Goal: Task Accomplishment & Management: Manage account settings

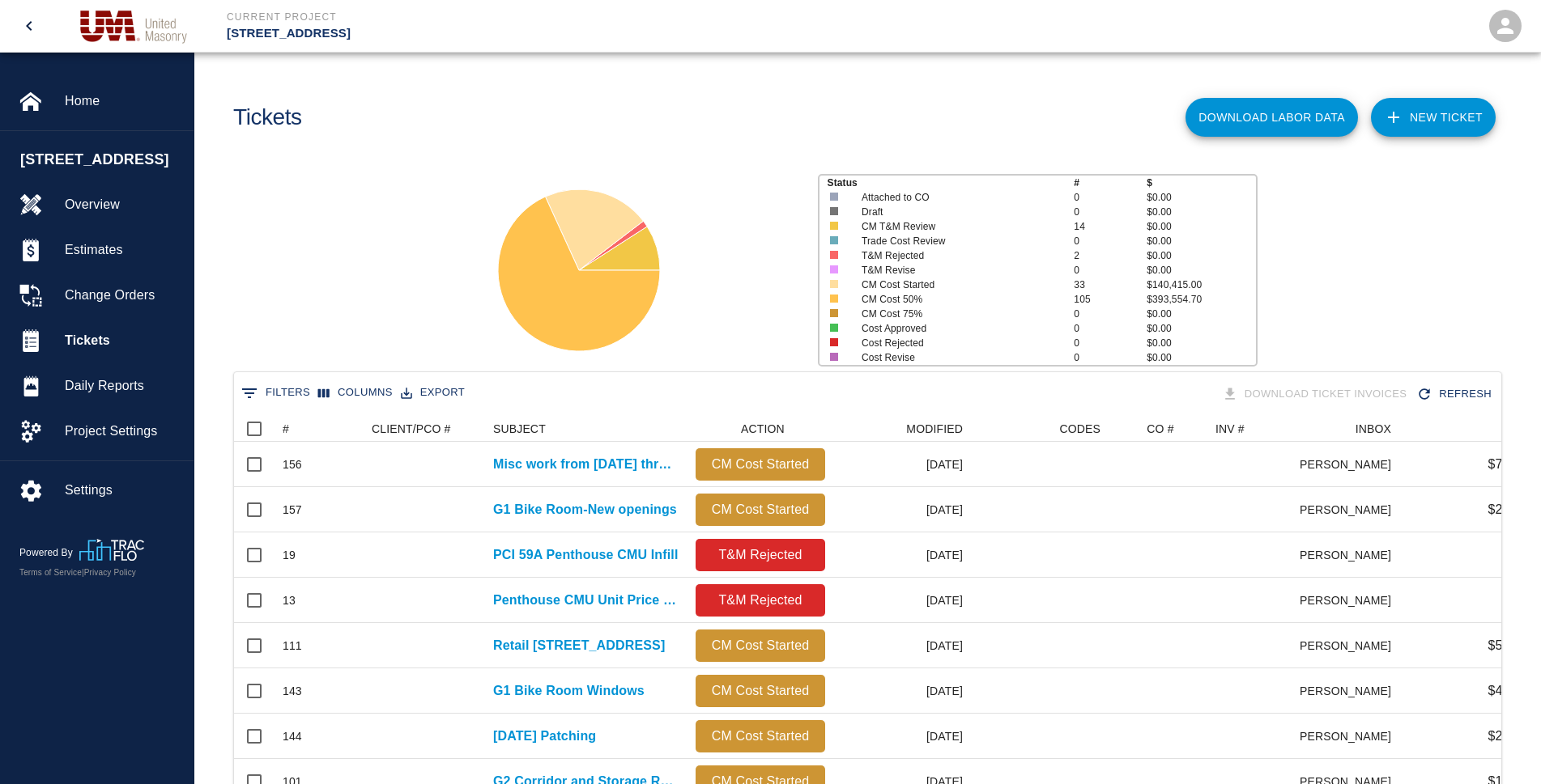
scroll to position [932, 1253]
click at [291, 425] on button "Sort" at bounding box center [300, 429] width 23 height 23
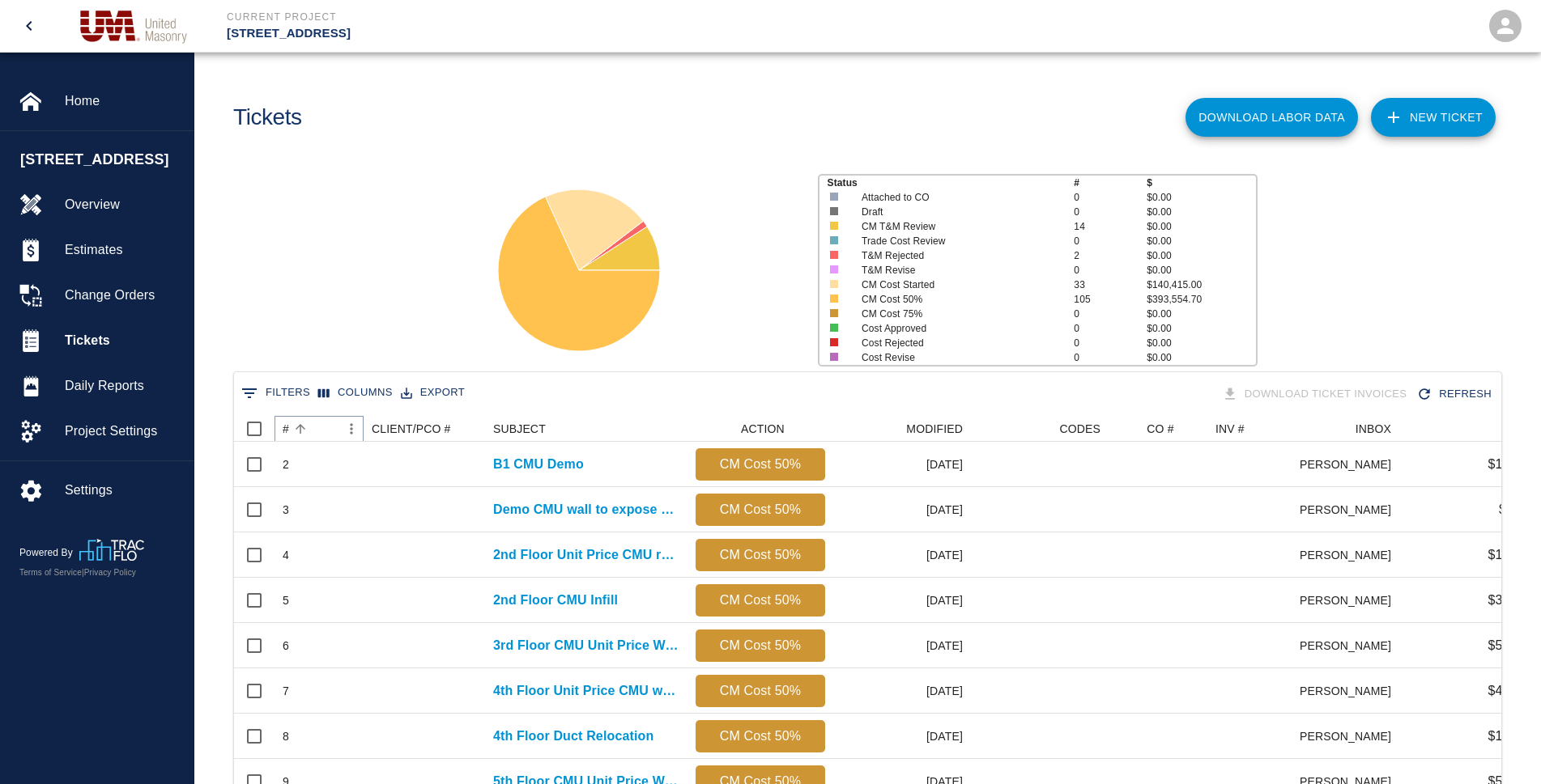
click at [291, 425] on button "Sort" at bounding box center [300, 429] width 23 height 23
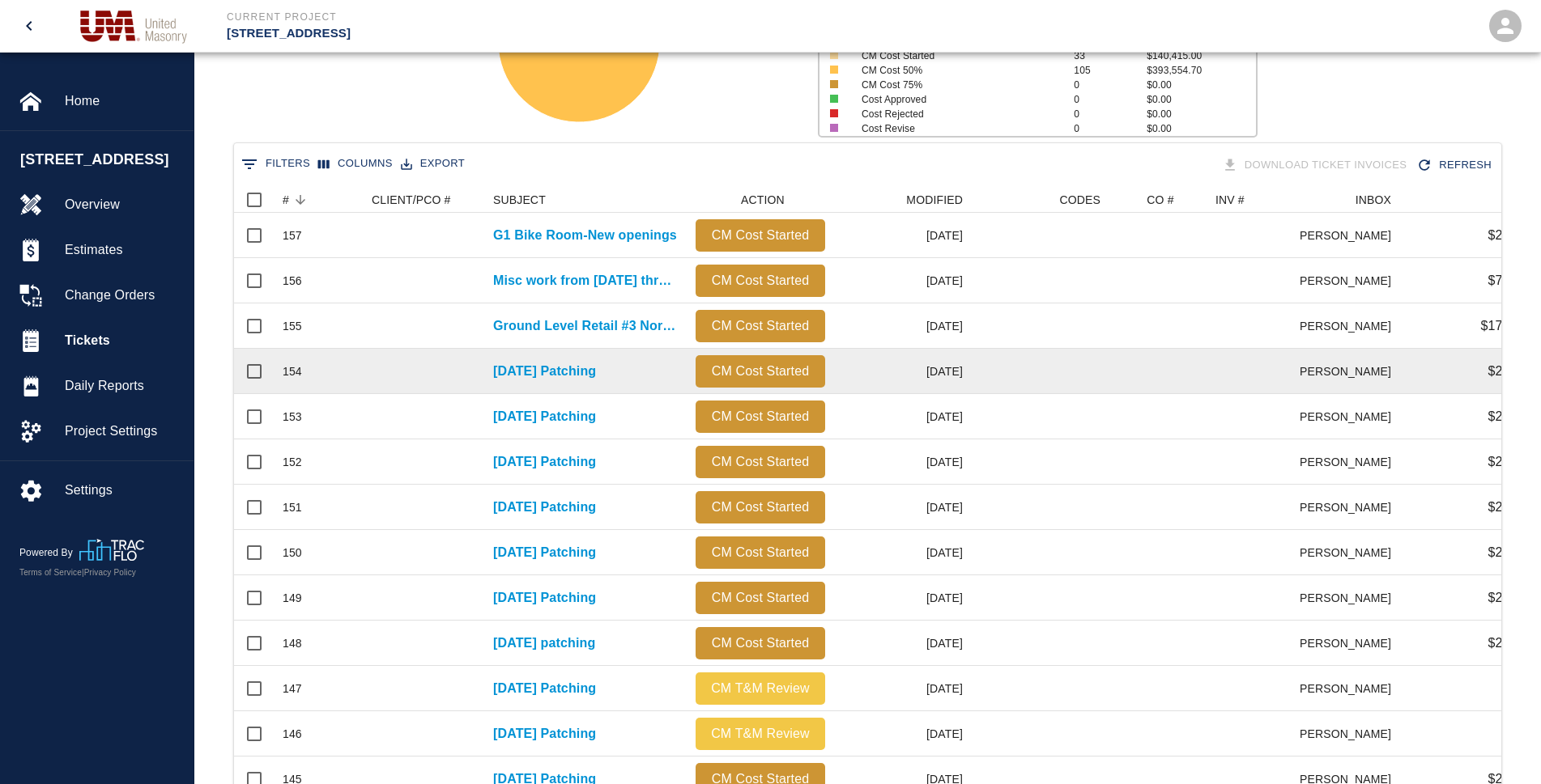
scroll to position [255, 0]
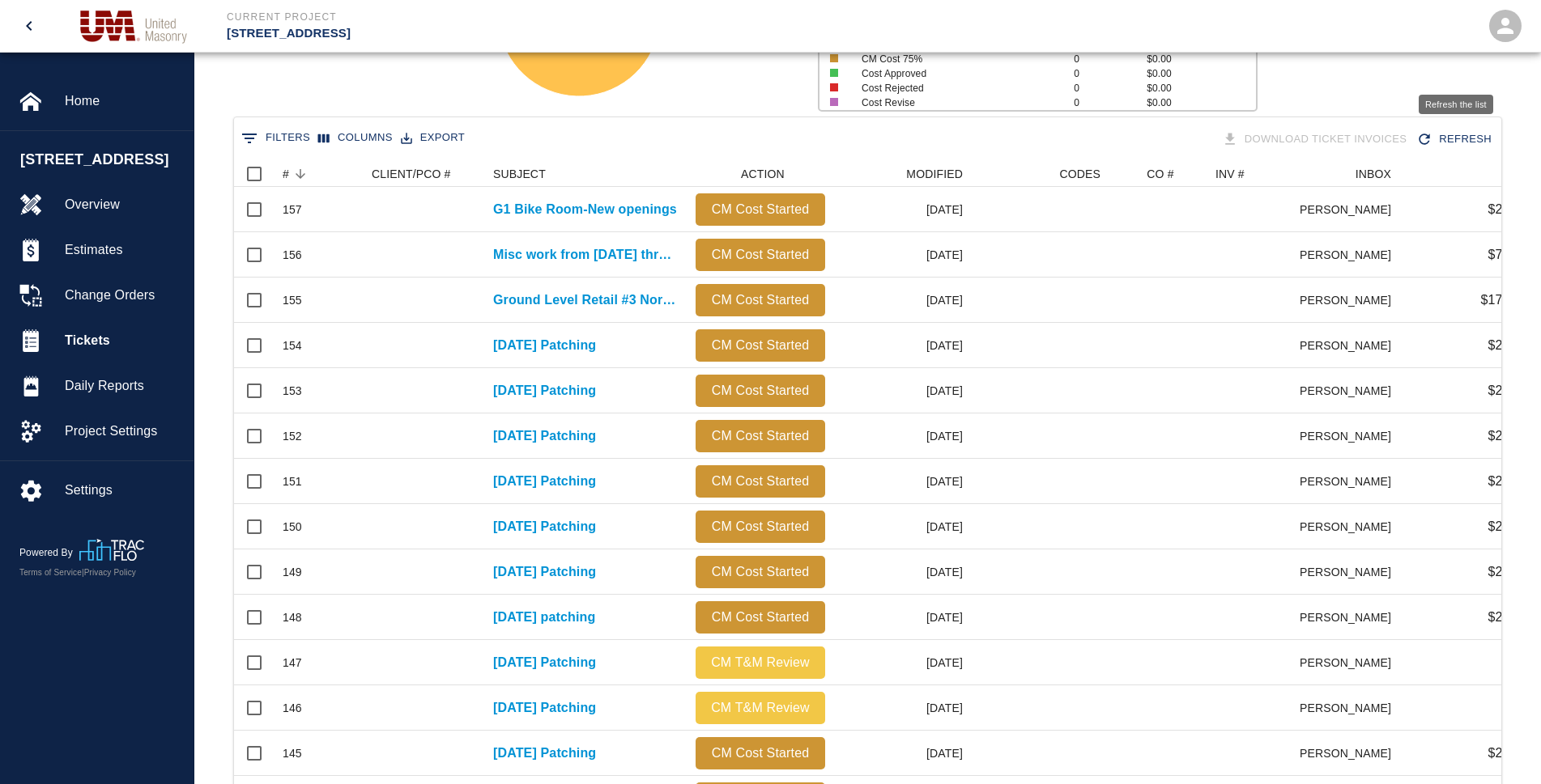
click at [1466, 137] on button "Refresh" at bounding box center [1455, 140] width 85 height 29
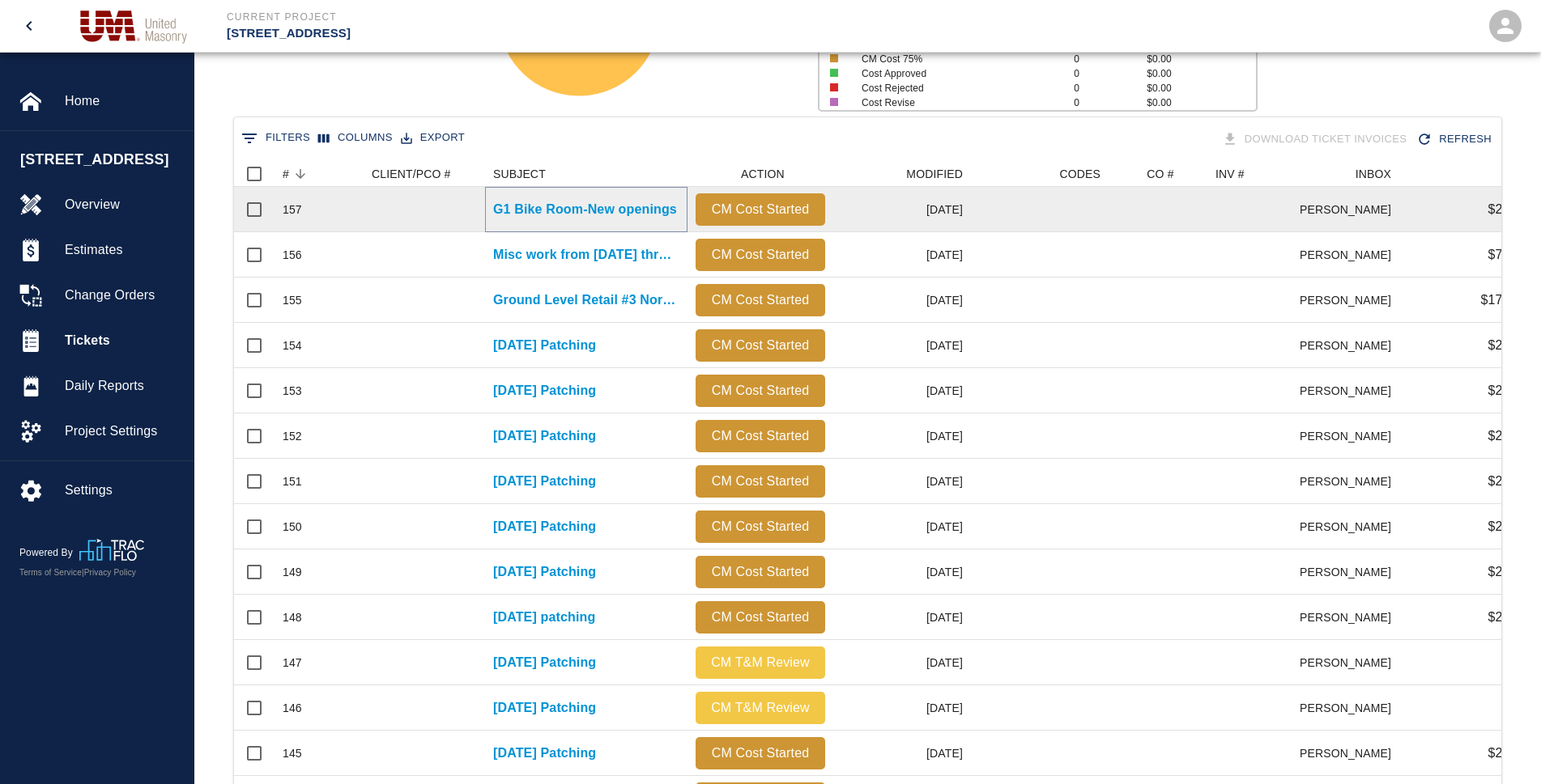
click at [555, 206] on p "G1 Bike Room-New openings" at bounding box center [584, 209] width 184 height 19
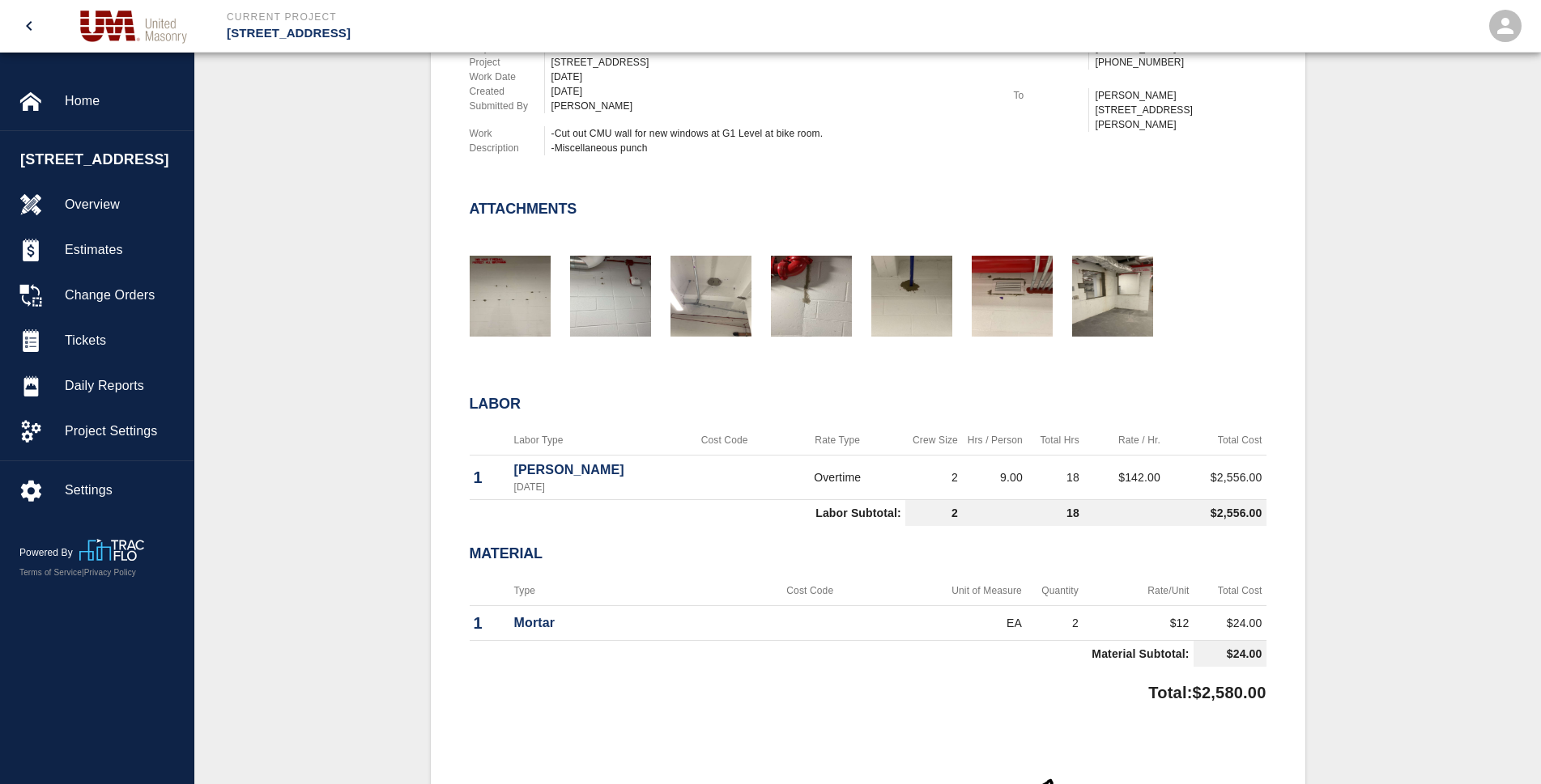
scroll to position [566, 0]
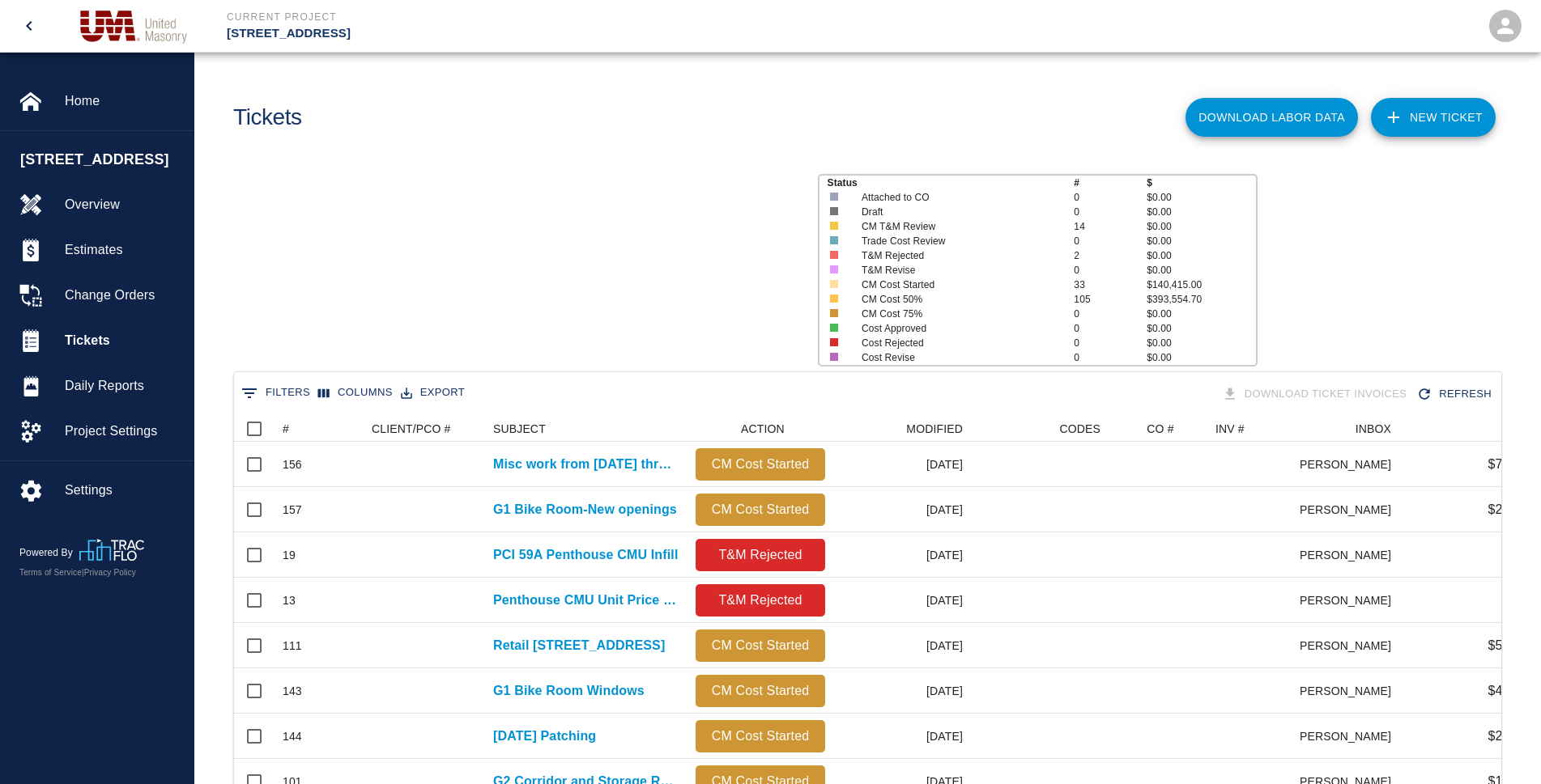
scroll to position [14, 14]
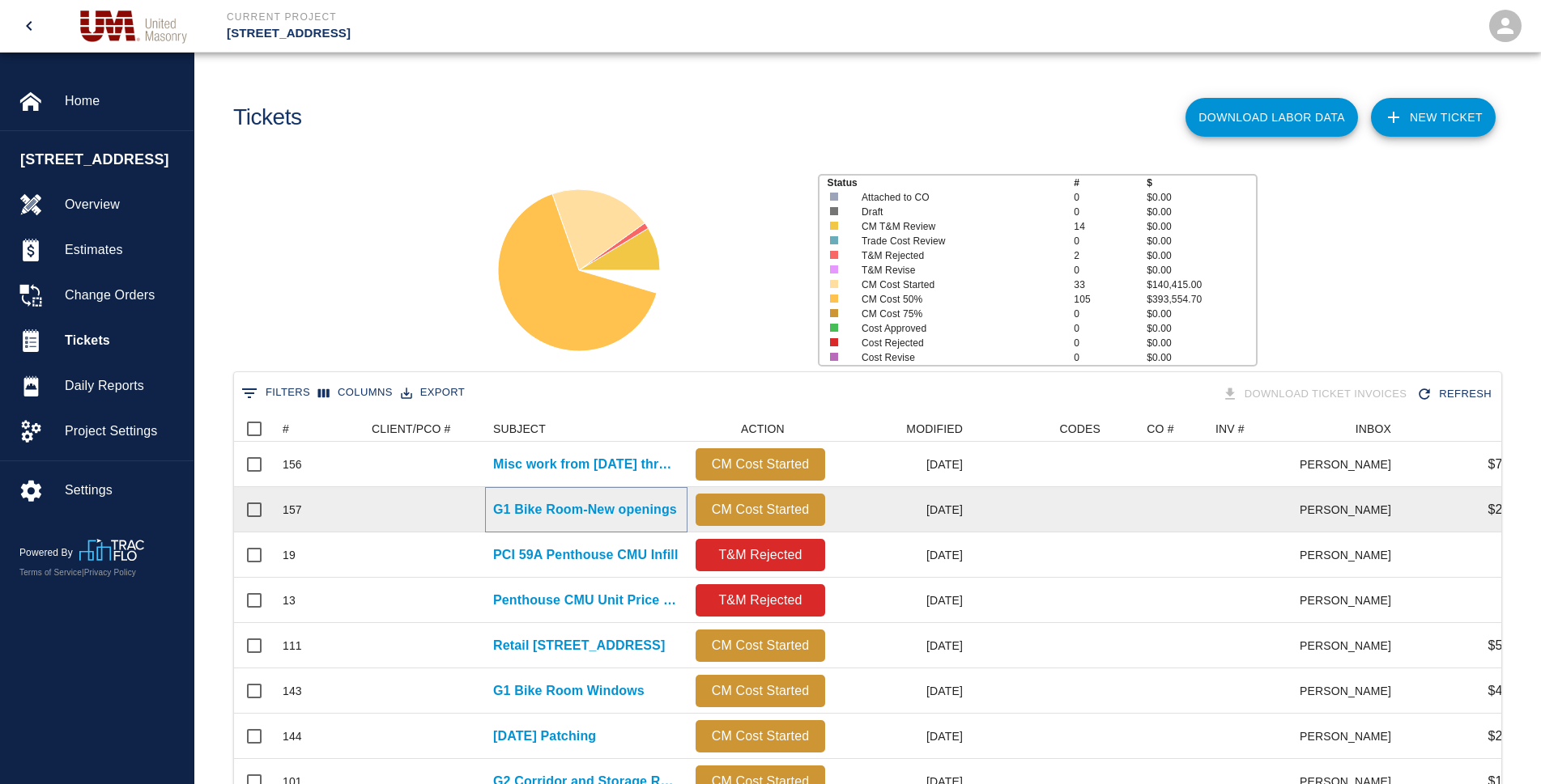
click at [577, 512] on p "G1 Bike Room-New openings" at bounding box center [584, 510] width 184 height 19
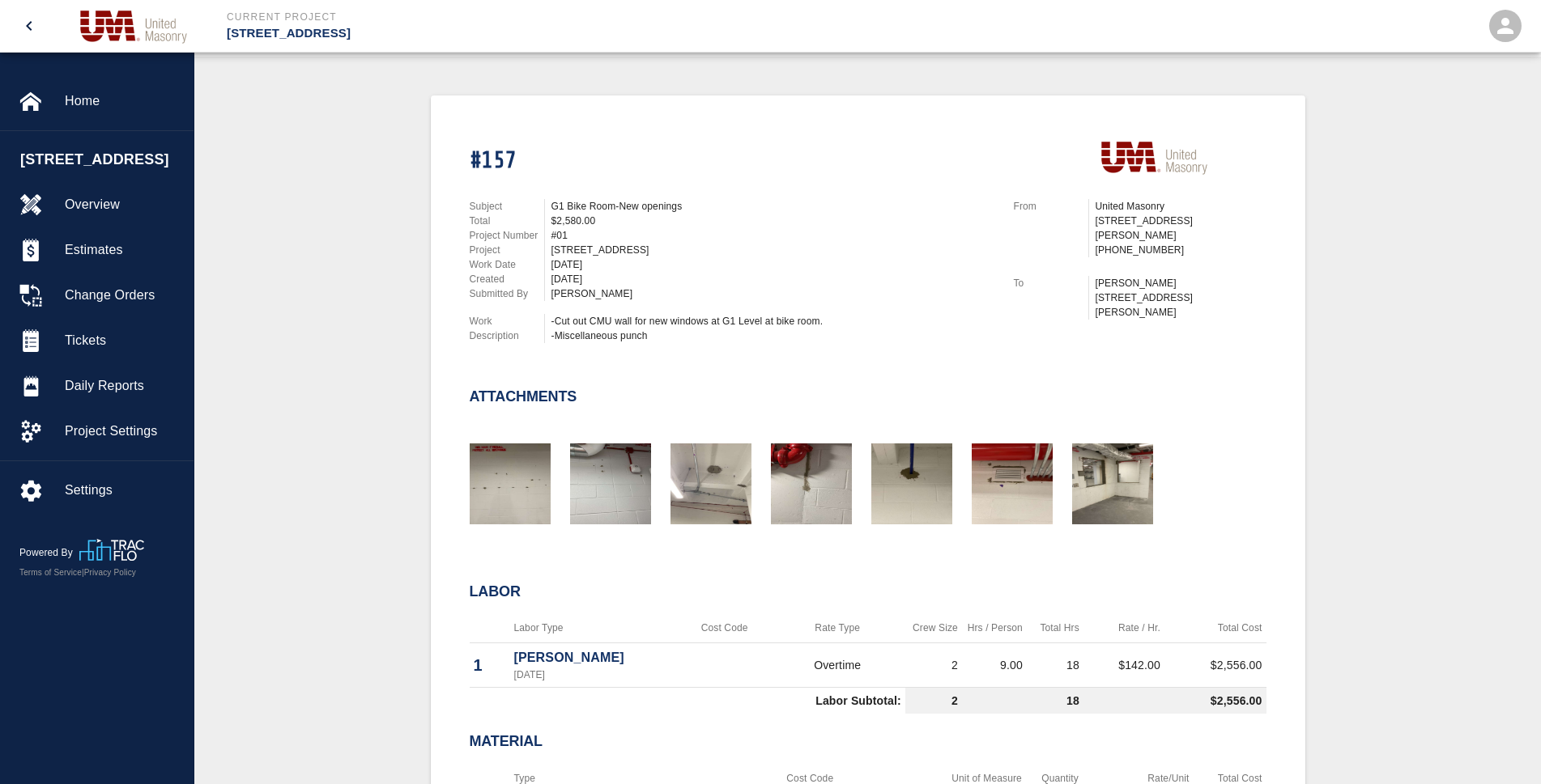
scroll to position [324, 0]
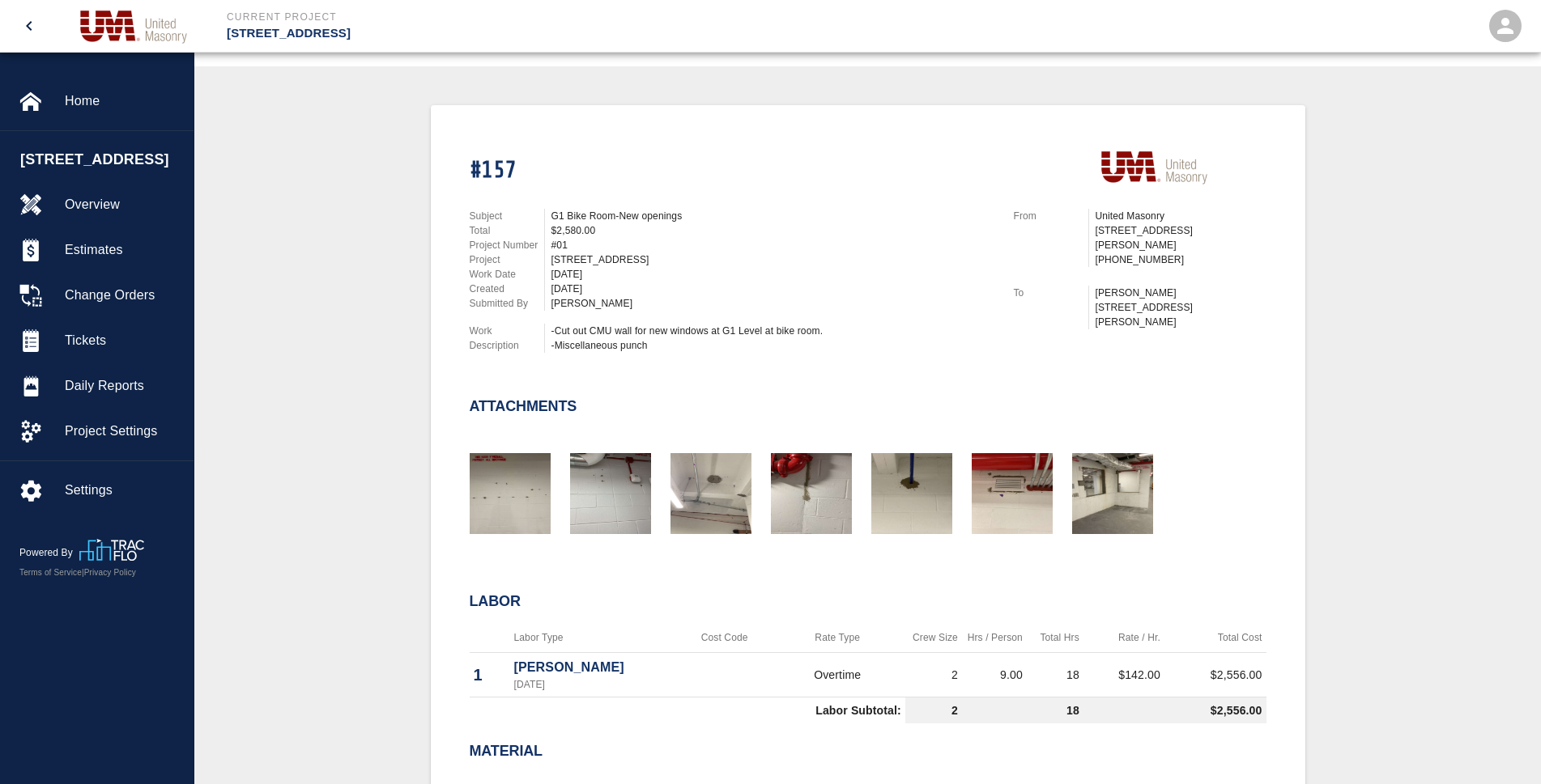
click at [31, 32] on icon "open drawer" at bounding box center [29, 26] width 19 height 19
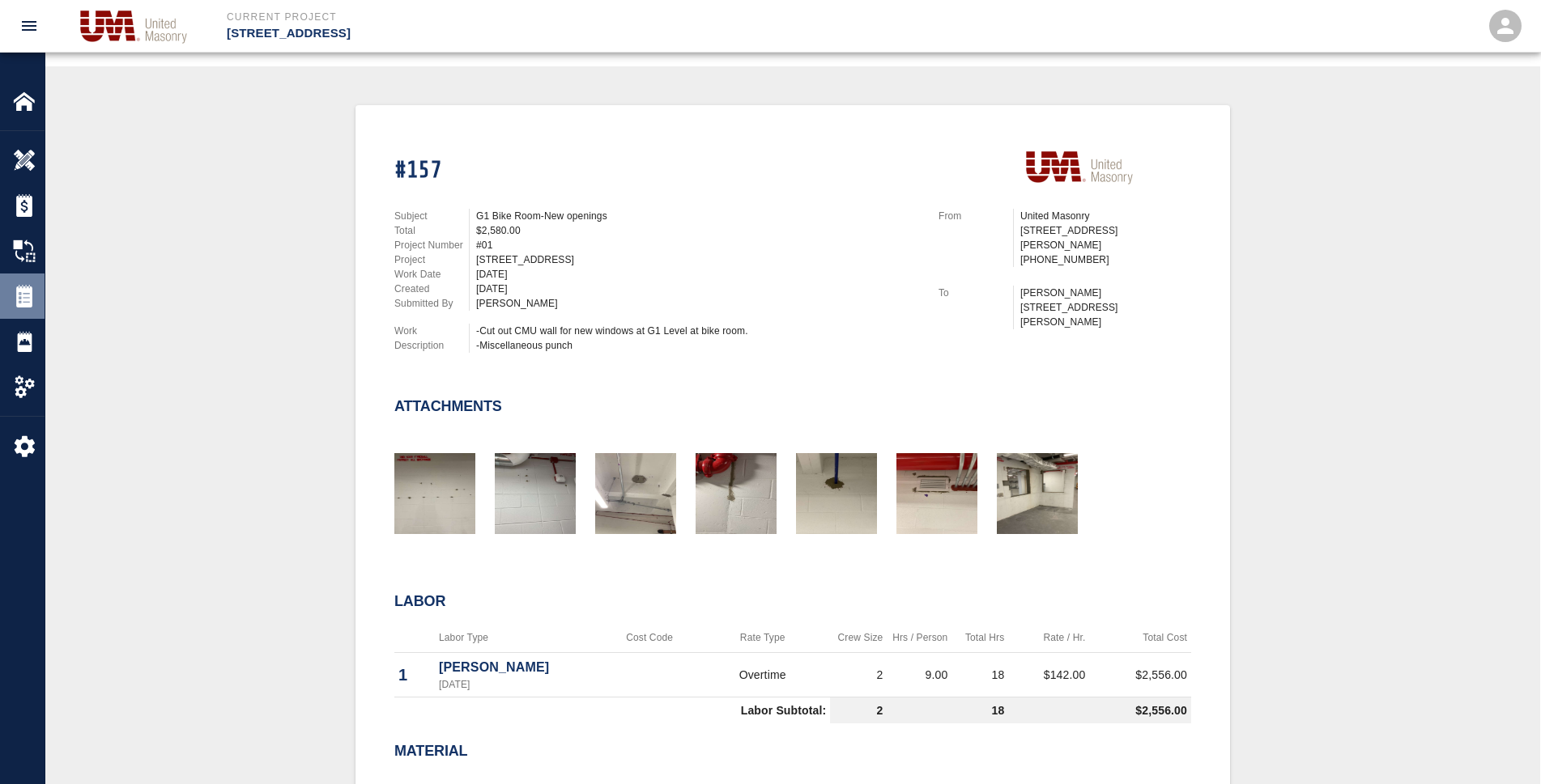
click at [29, 298] on img at bounding box center [25, 296] width 23 height 23
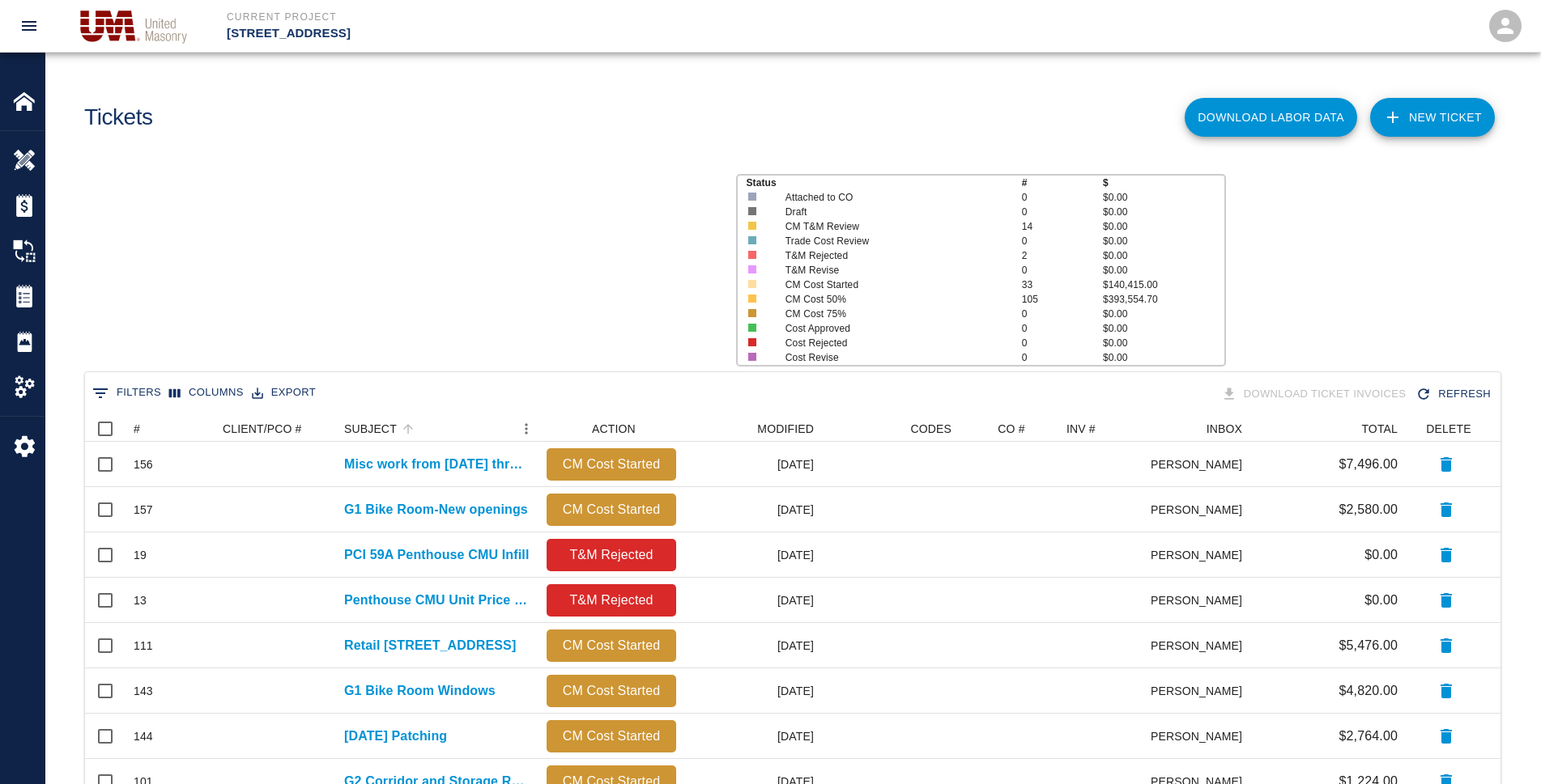
scroll to position [14, 14]
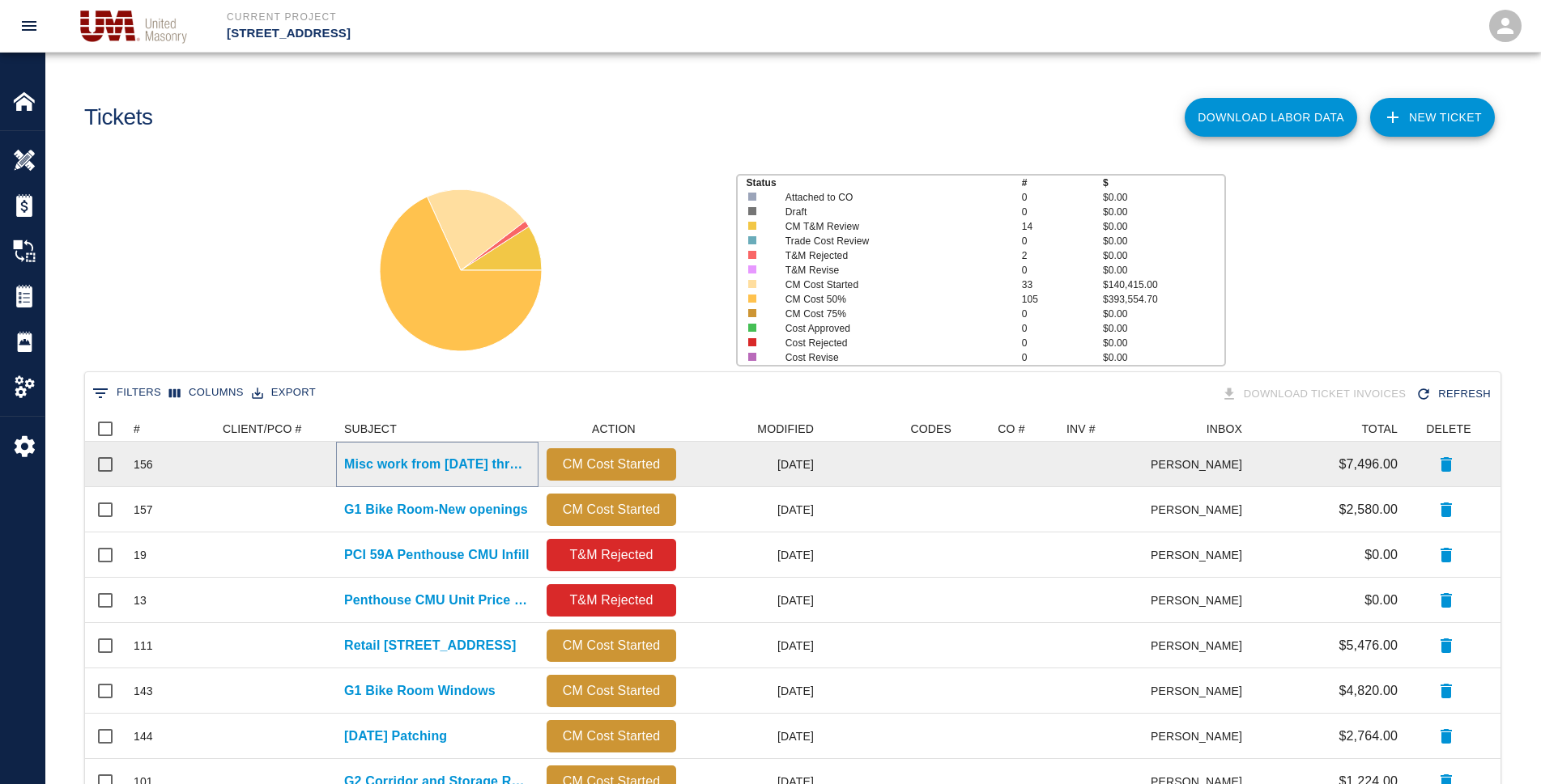
click at [440, 470] on p "Misc work from [DATE] thru [DATE]" at bounding box center [437, 465] width 187 height 19
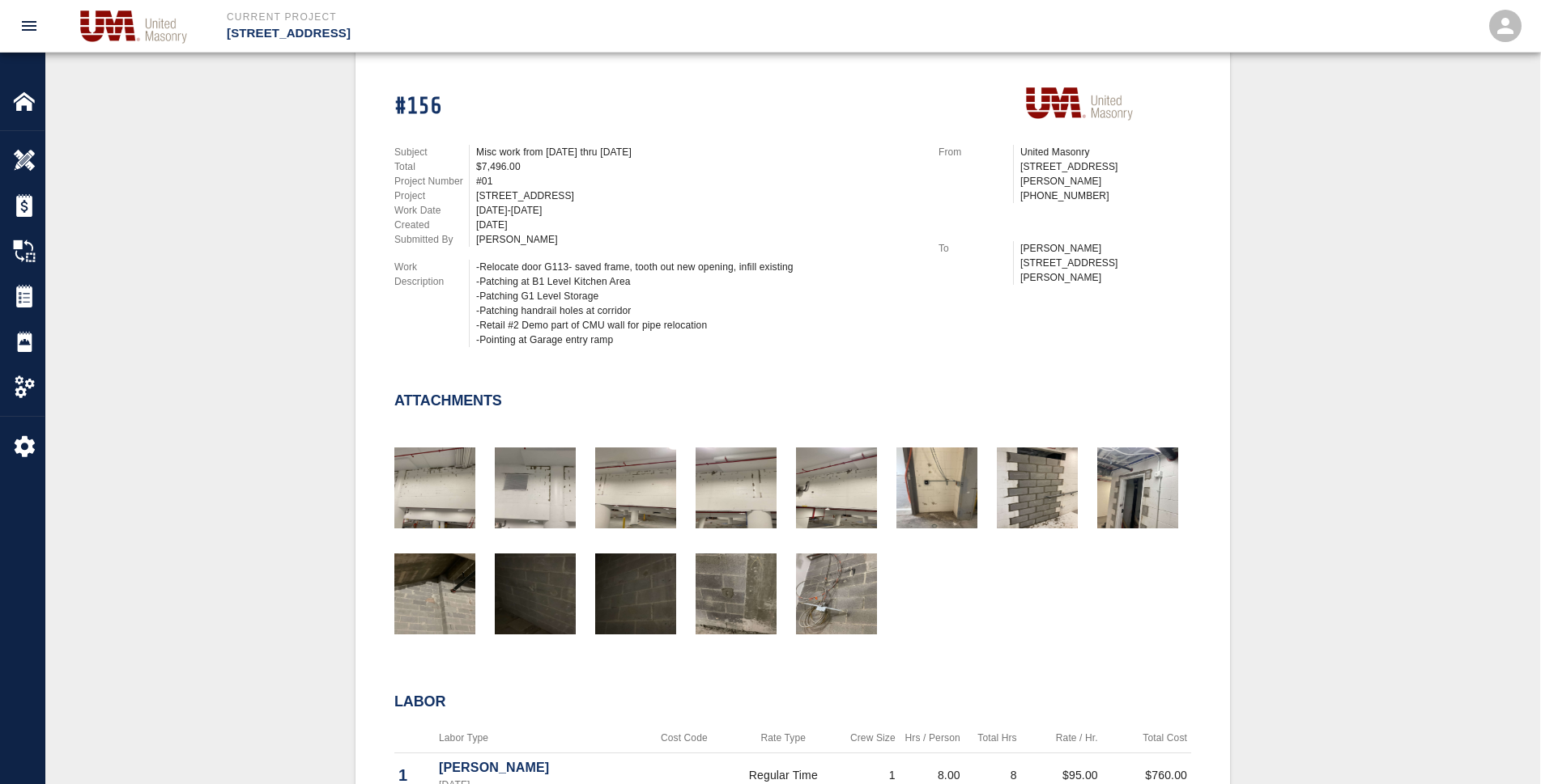
scroll to position [81, 0]
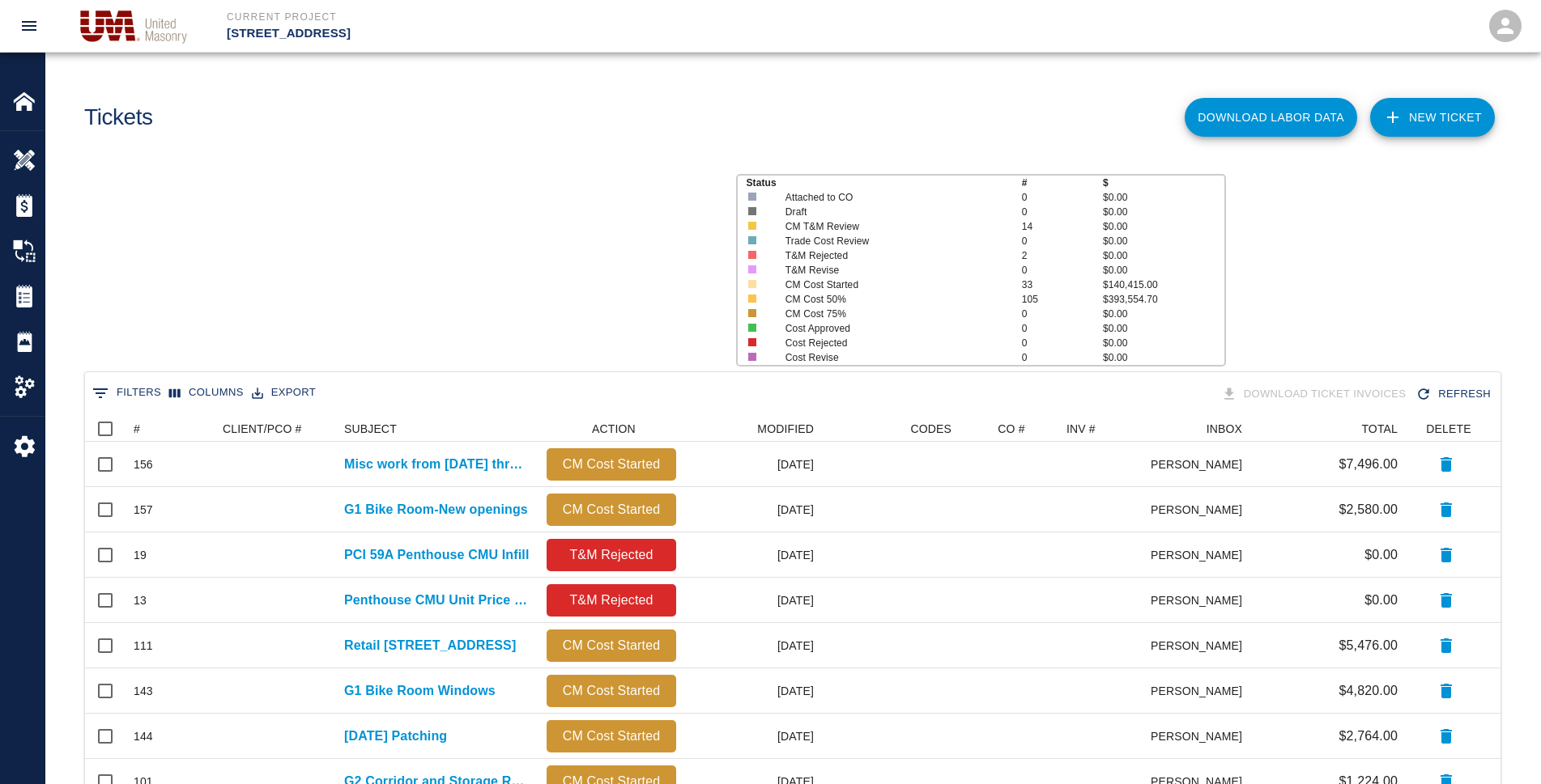
scroll to position [14, 14]
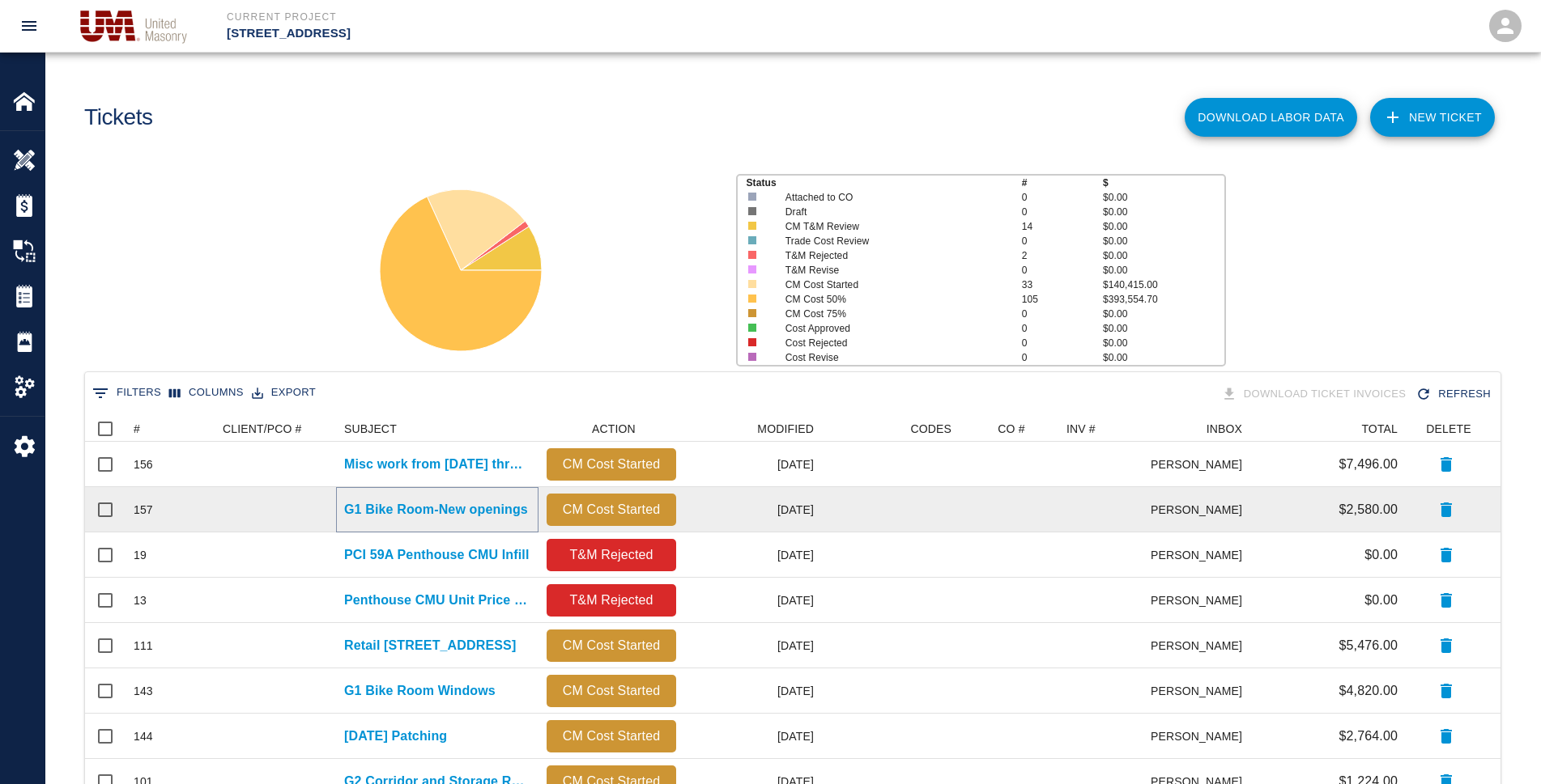
click at [449, 511] on p "G1 Bike Room-New openings" at bounding box center [436, 510] width 184 height 19
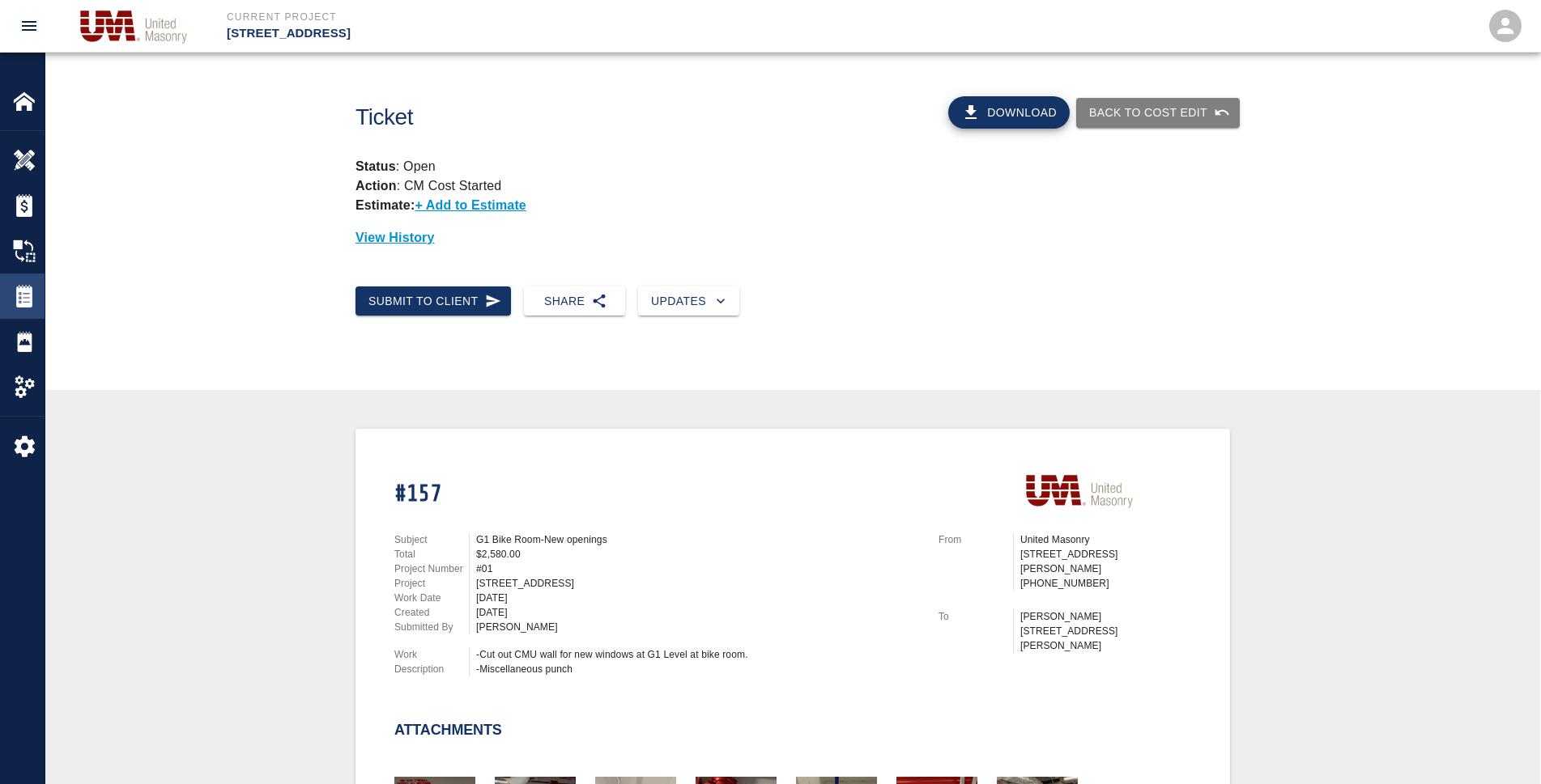
click at [34, 309] on div "Tickets" at bounding box center [22, 295] width 45 height 45
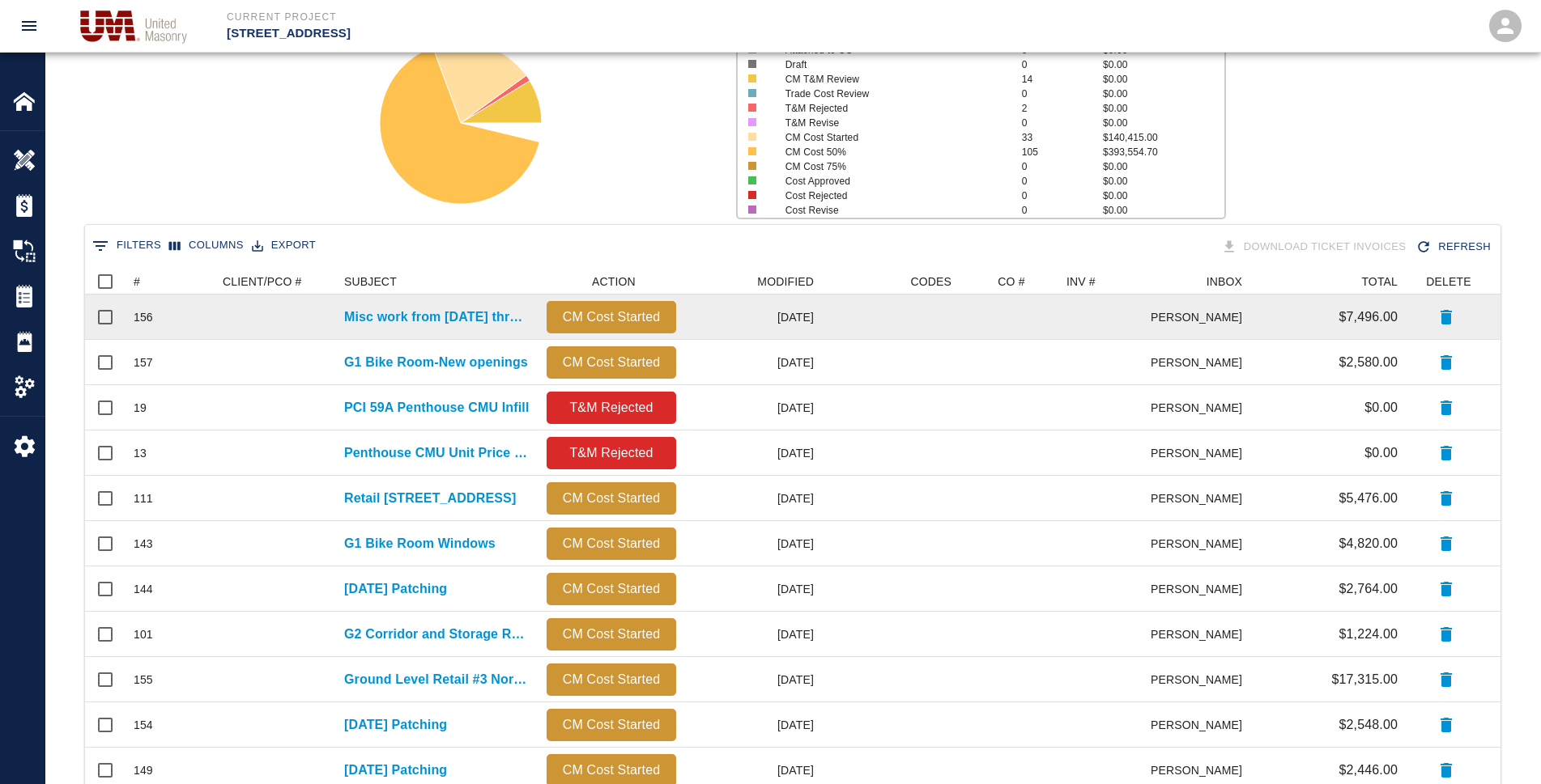
scroll to position [162, 0]
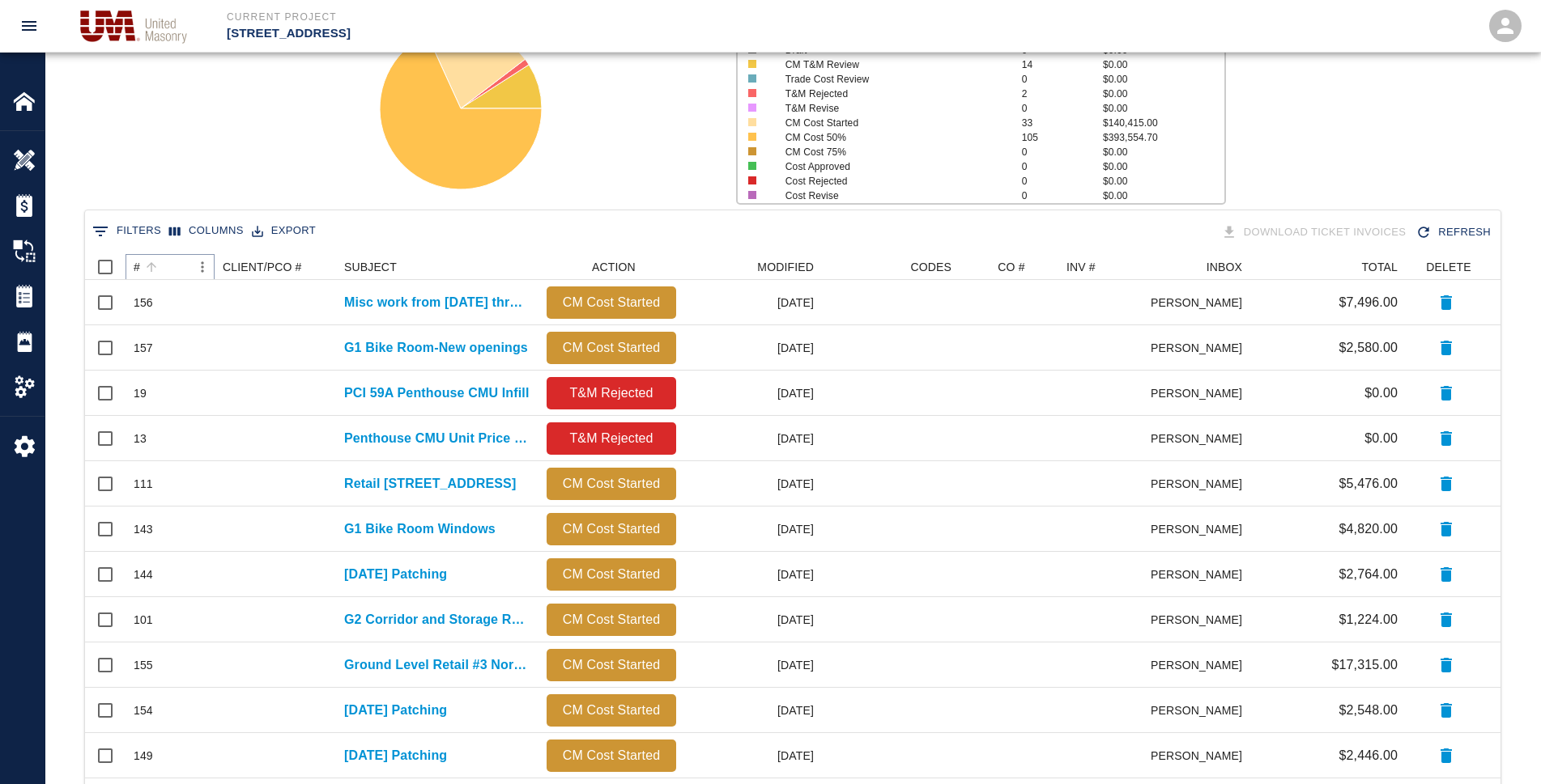
click at [156, 266] on icon "Sort" at bounding box center [151, 267] width 14 height 14
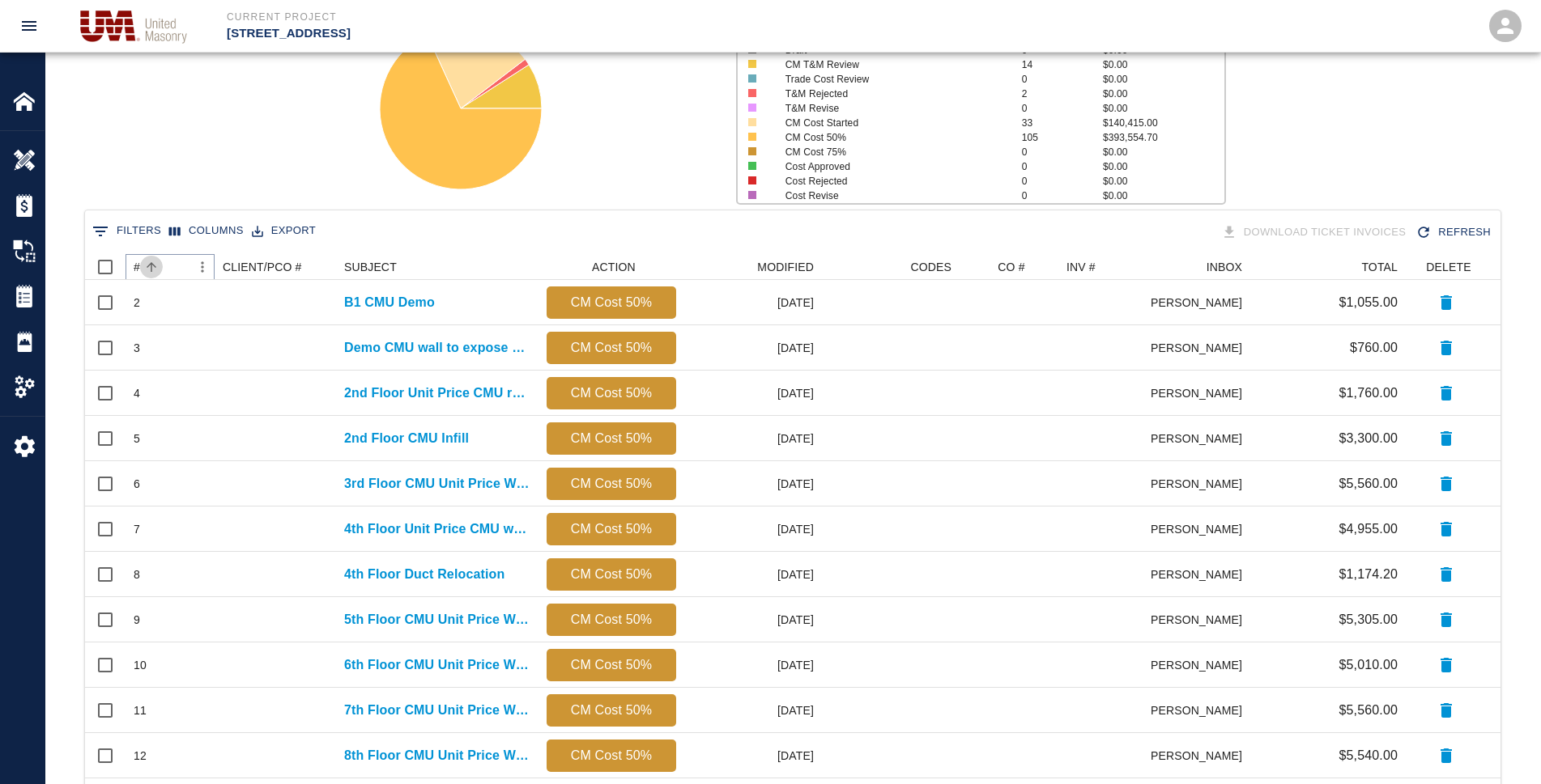
click at [158, 265] on icon "Sort" at bounding box center [151, 267] width 14 height 14
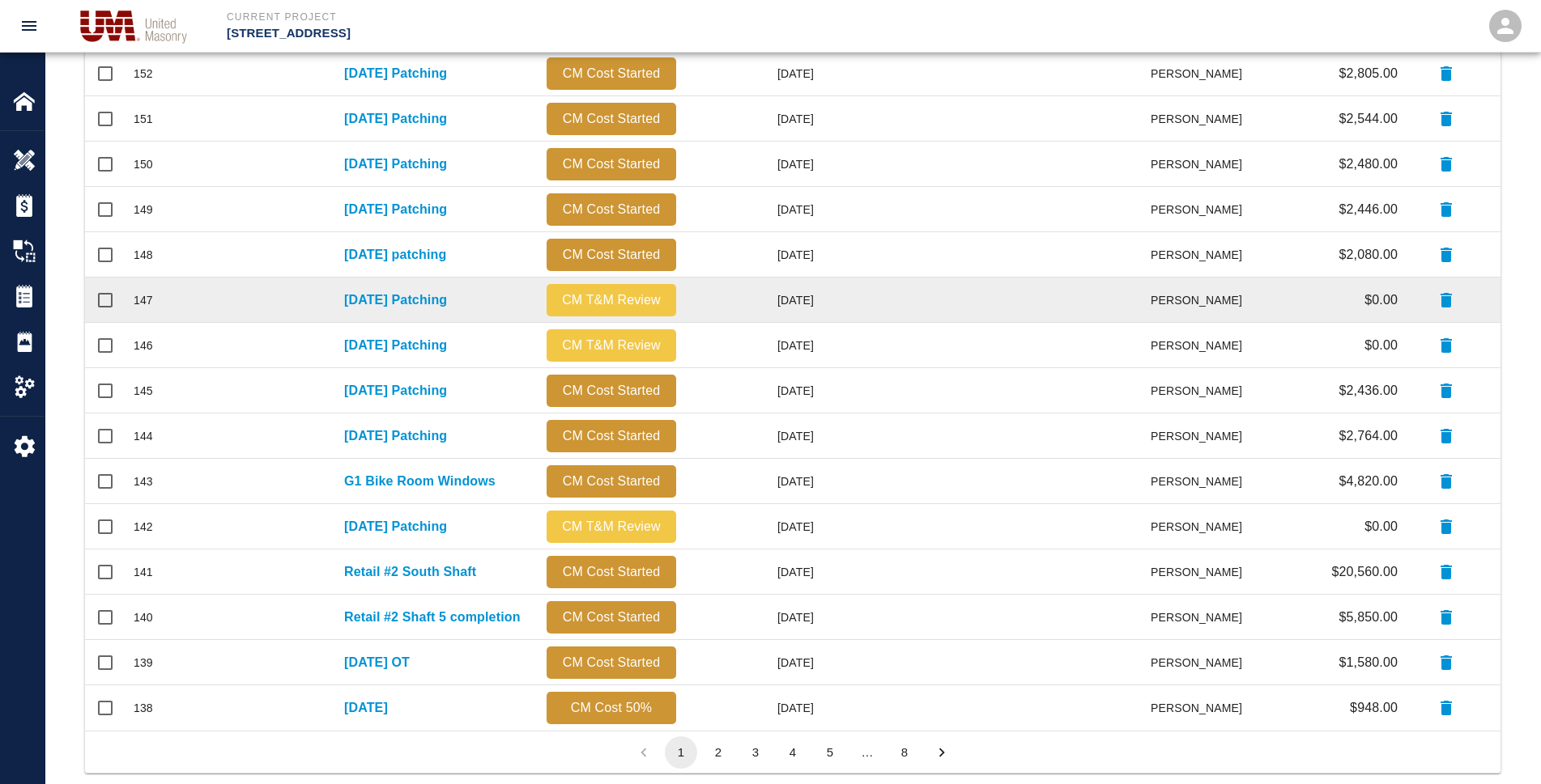
scroll to position [645, 0]
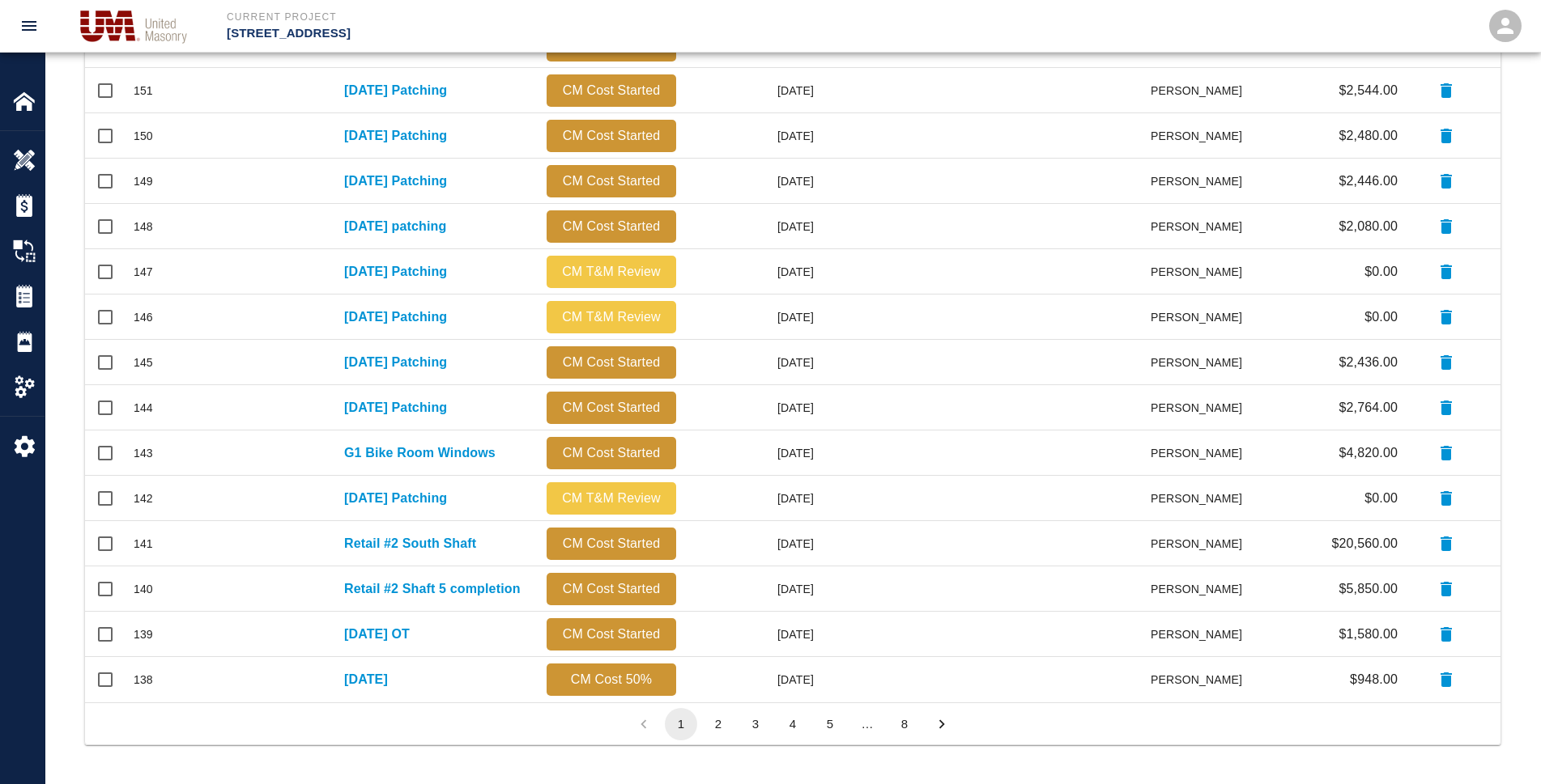
click at [721, 722] on button "2" at bounding box center [718, 725] width 33 height 33
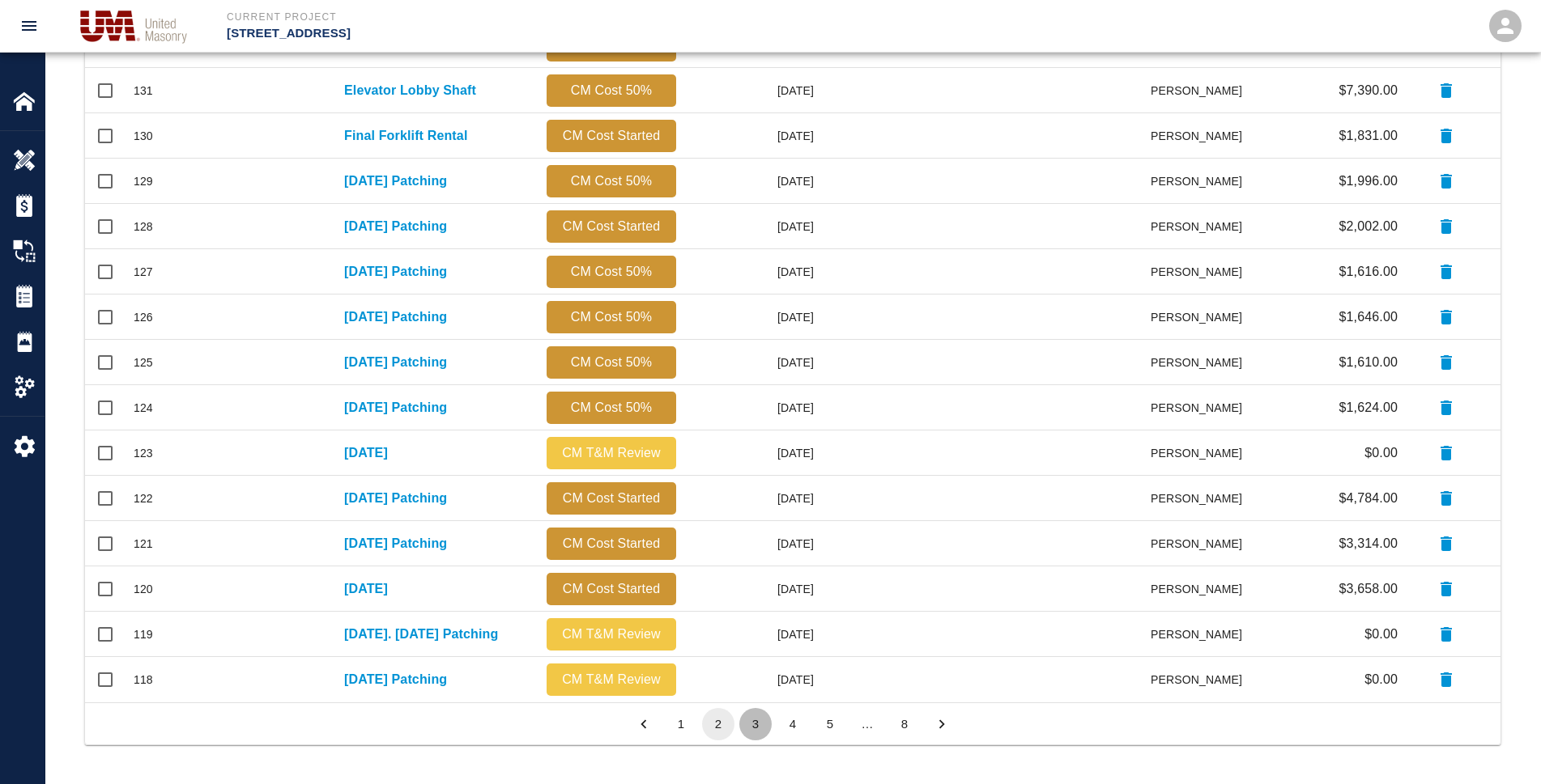
click at [751, 721] on button "3" at bounding box center [756, 725] width 33 height 33
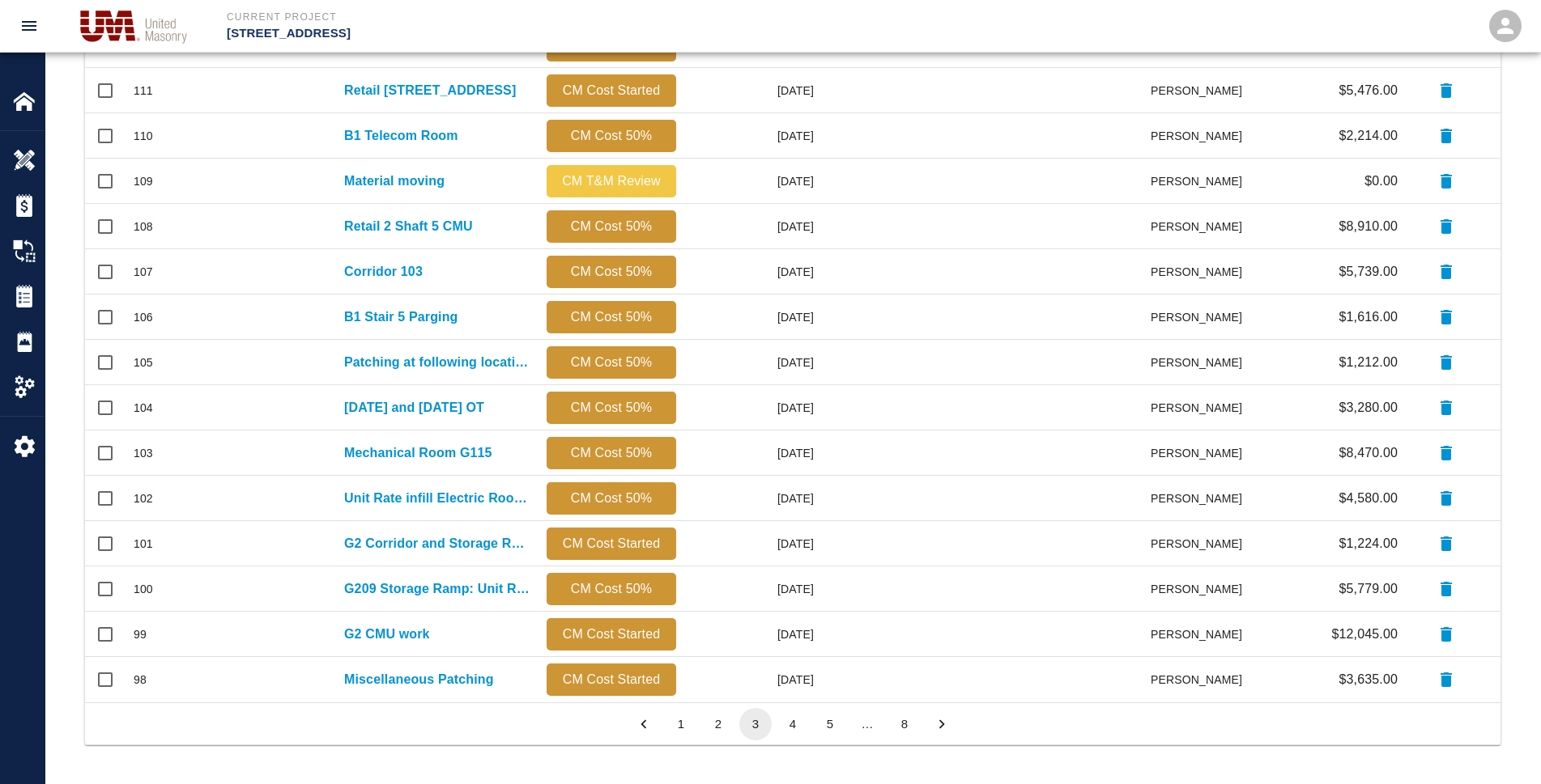
click at [782, 720] on button "4" at bounding box center [793, 725] width 33 height 33
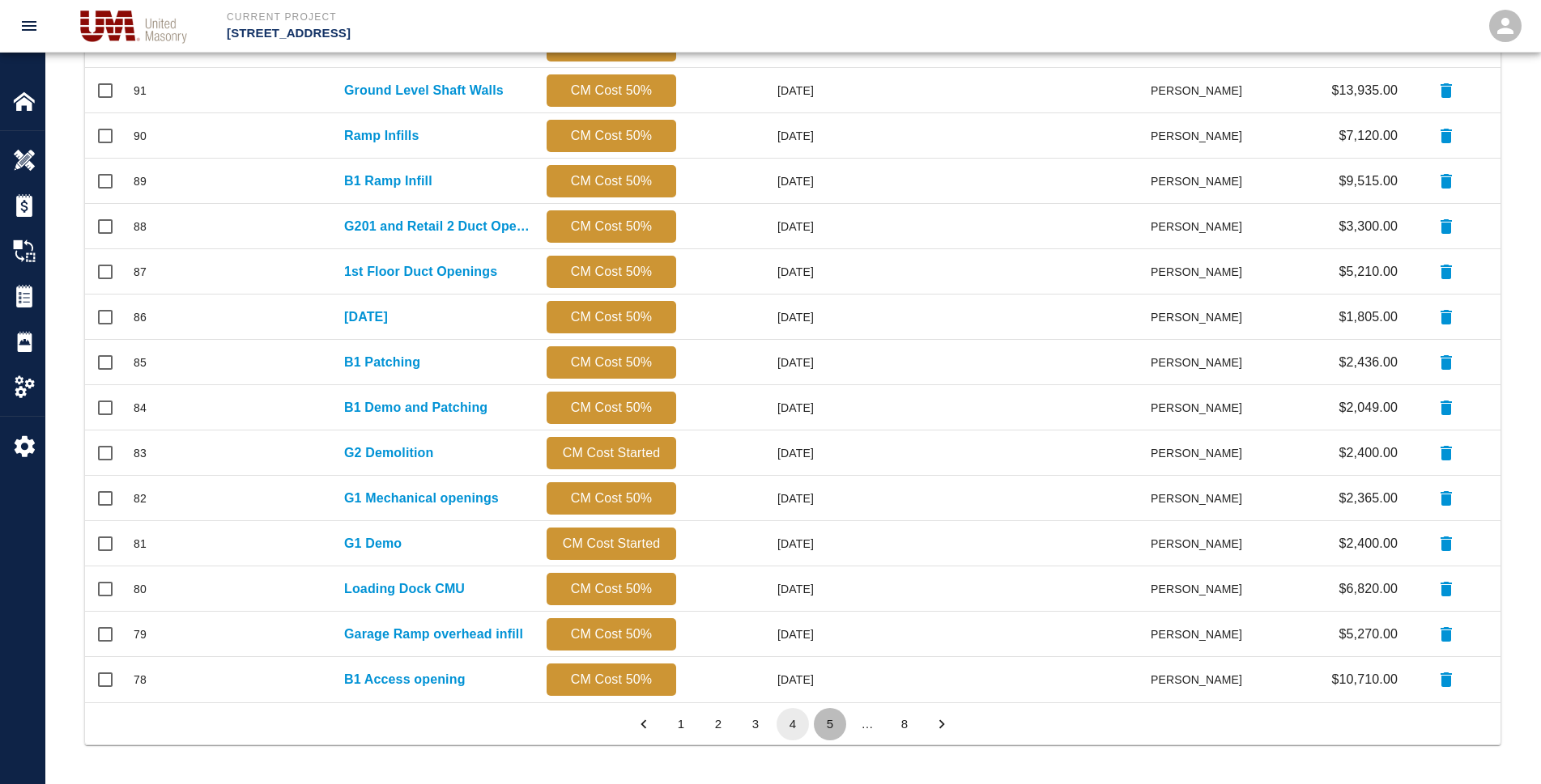
click at [817, 713] on button "5" at bounding box center [830, 725] width 33 height 33
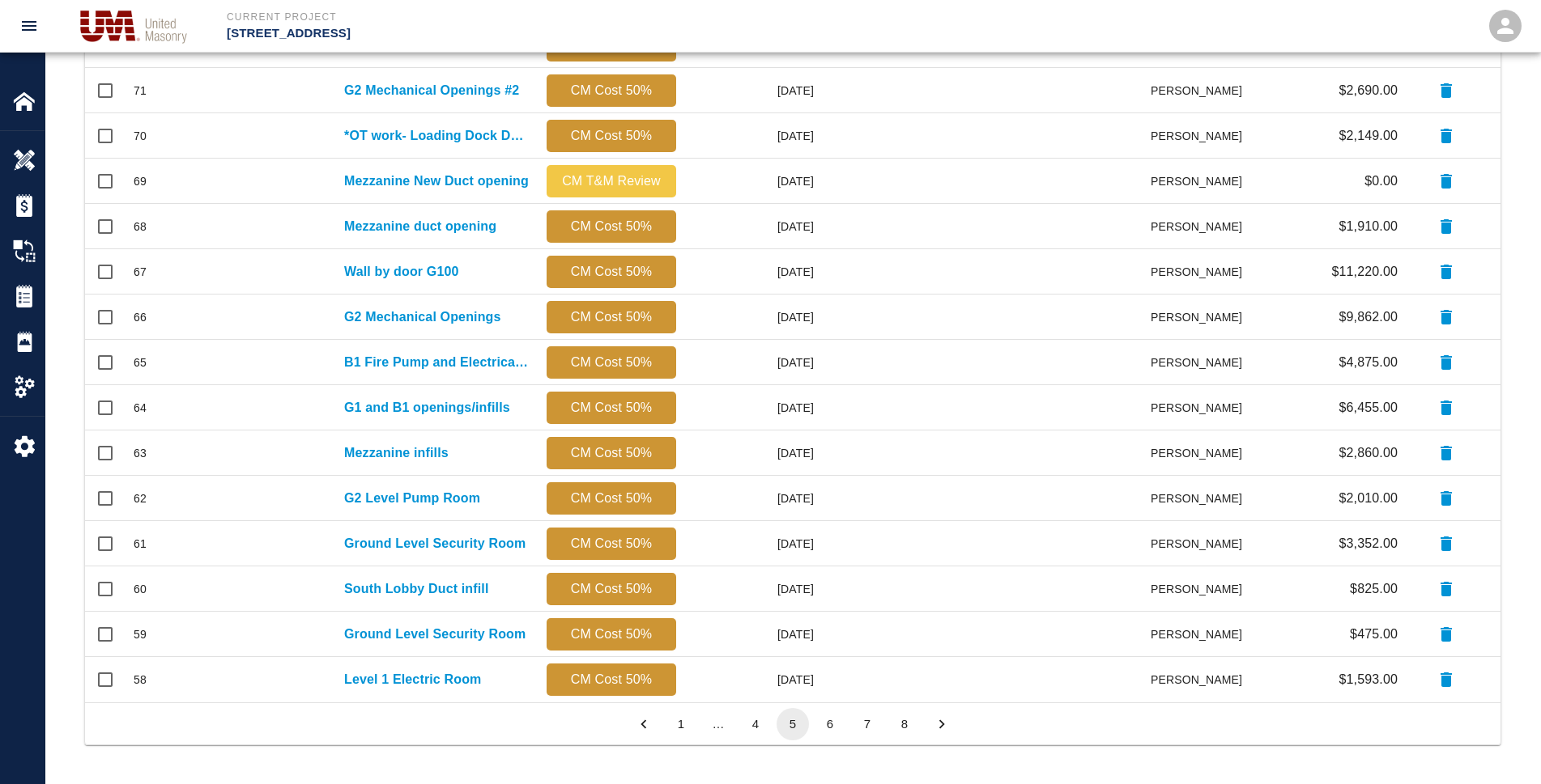
click at [820, 729] on button "6" at bounding box center [830, 725] width 33 height 33
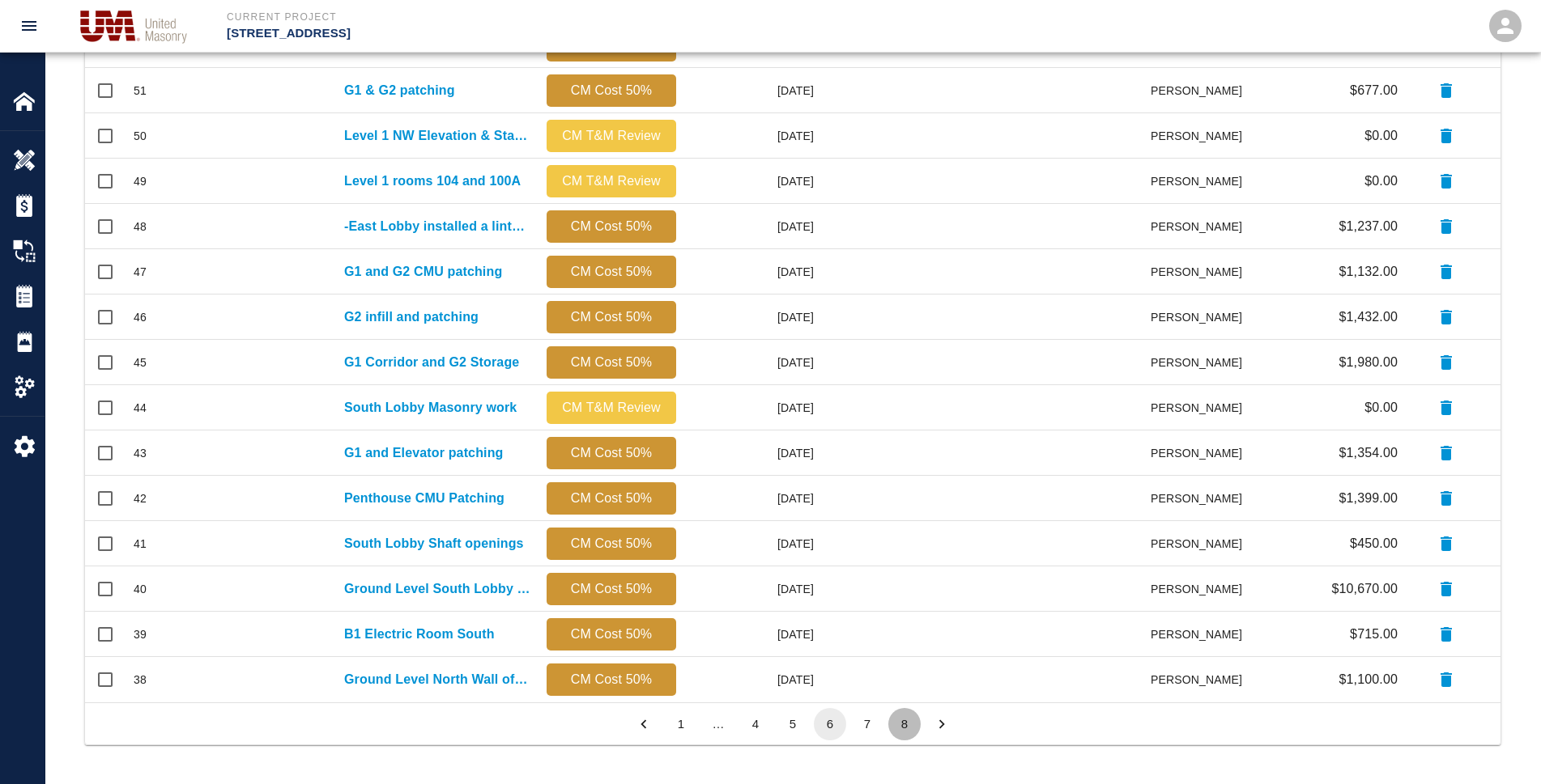
click at [904, 725] on button "8" at bounding box center [904, 725] width 33 height 33
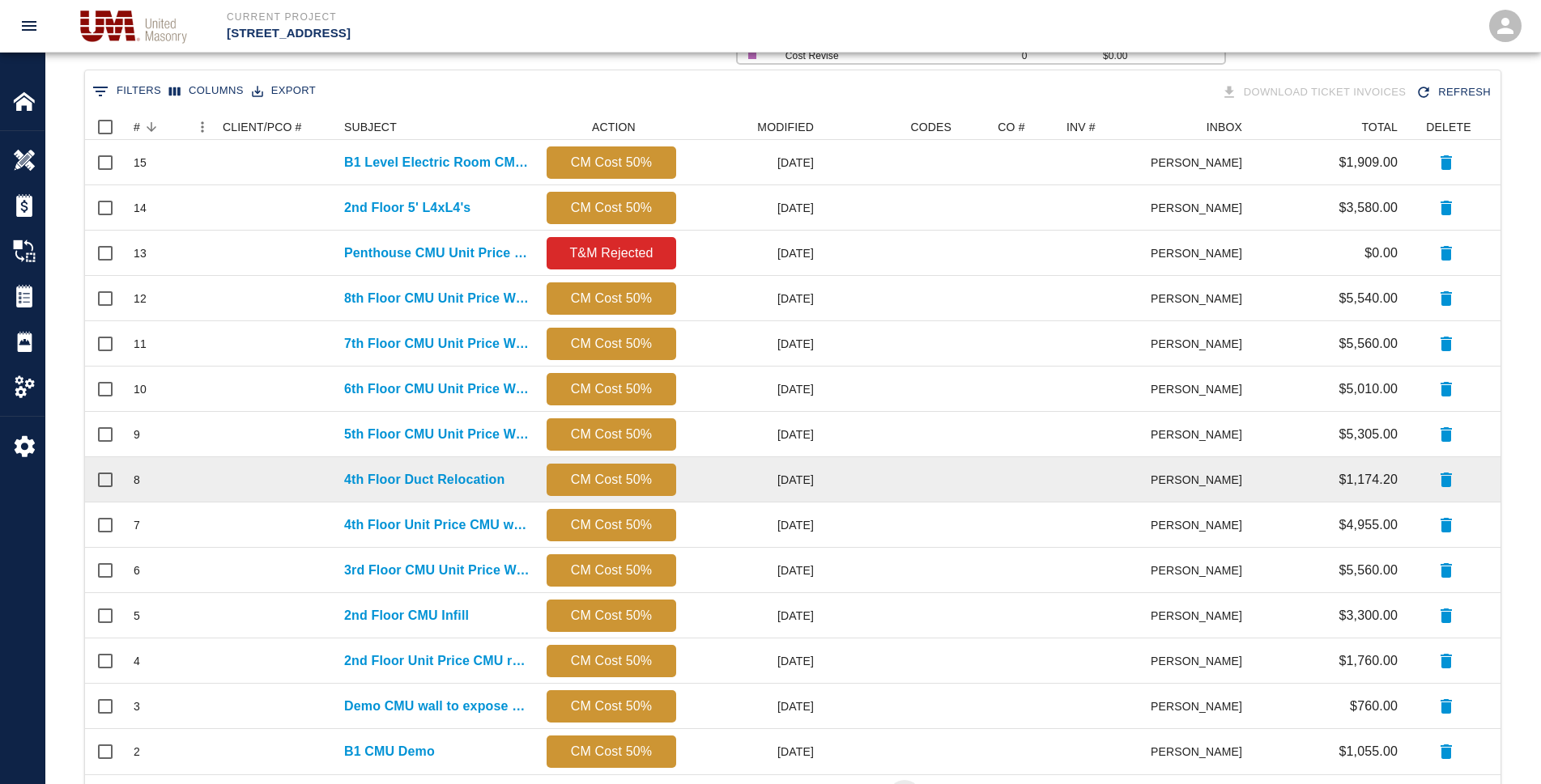
scroll to position [374, 0]
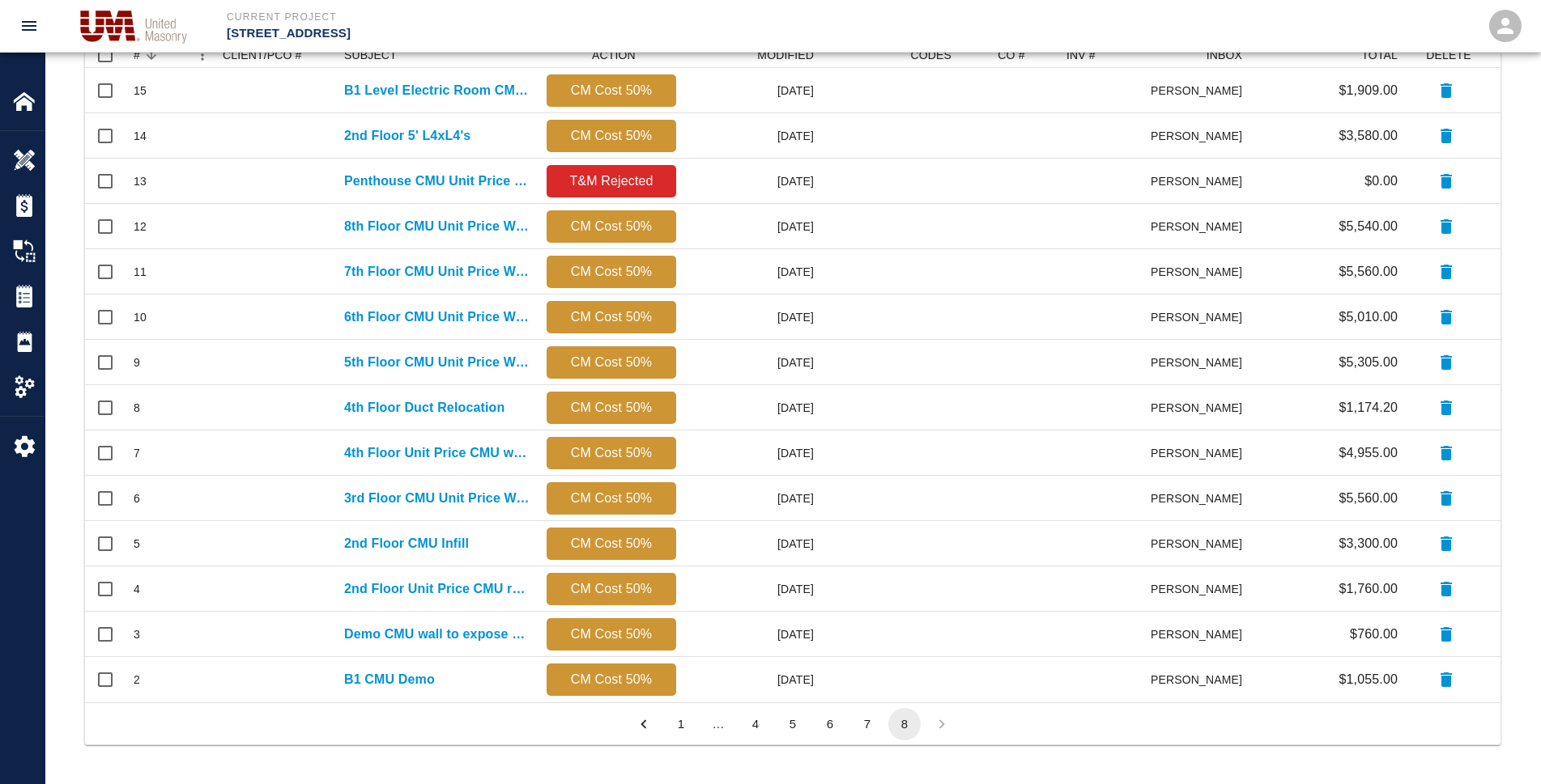
click at [870, 714] on button "7" at bounding box center [868, 725] width 33 height 33
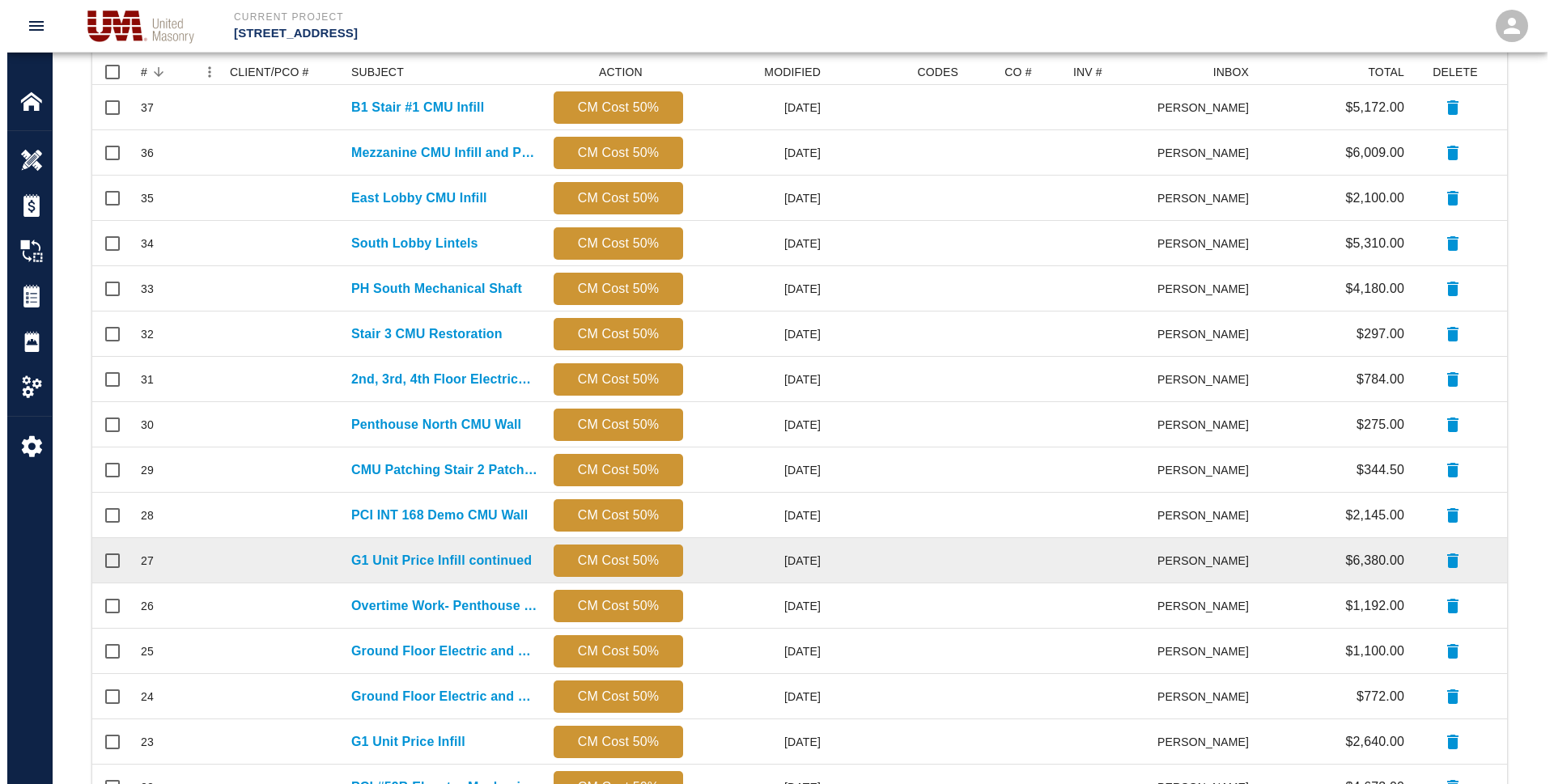
scroll to position [0, 0]
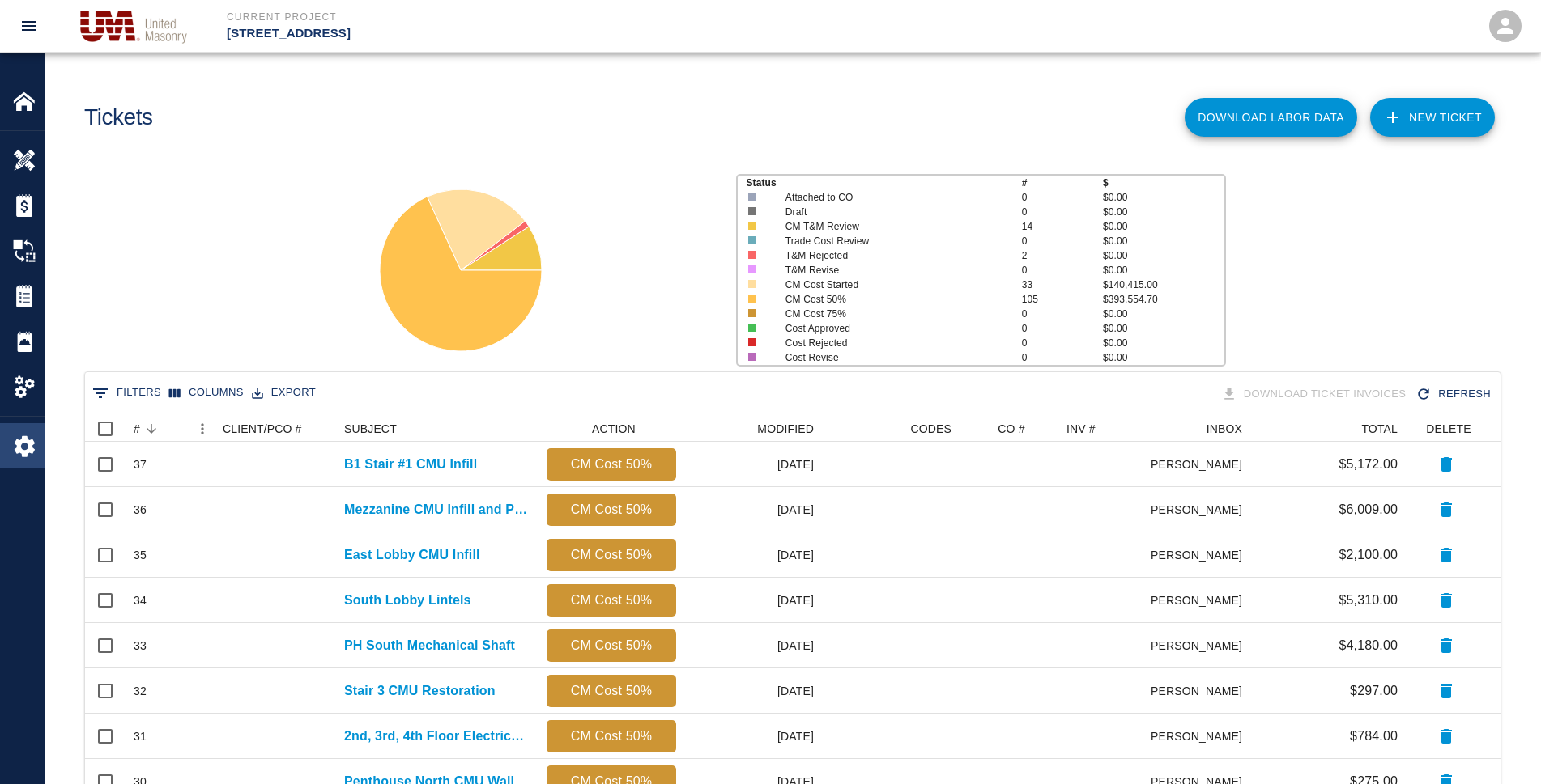
click at [12, 441] on div "Settings" at bounding box center [22, 446] width 45 height 45
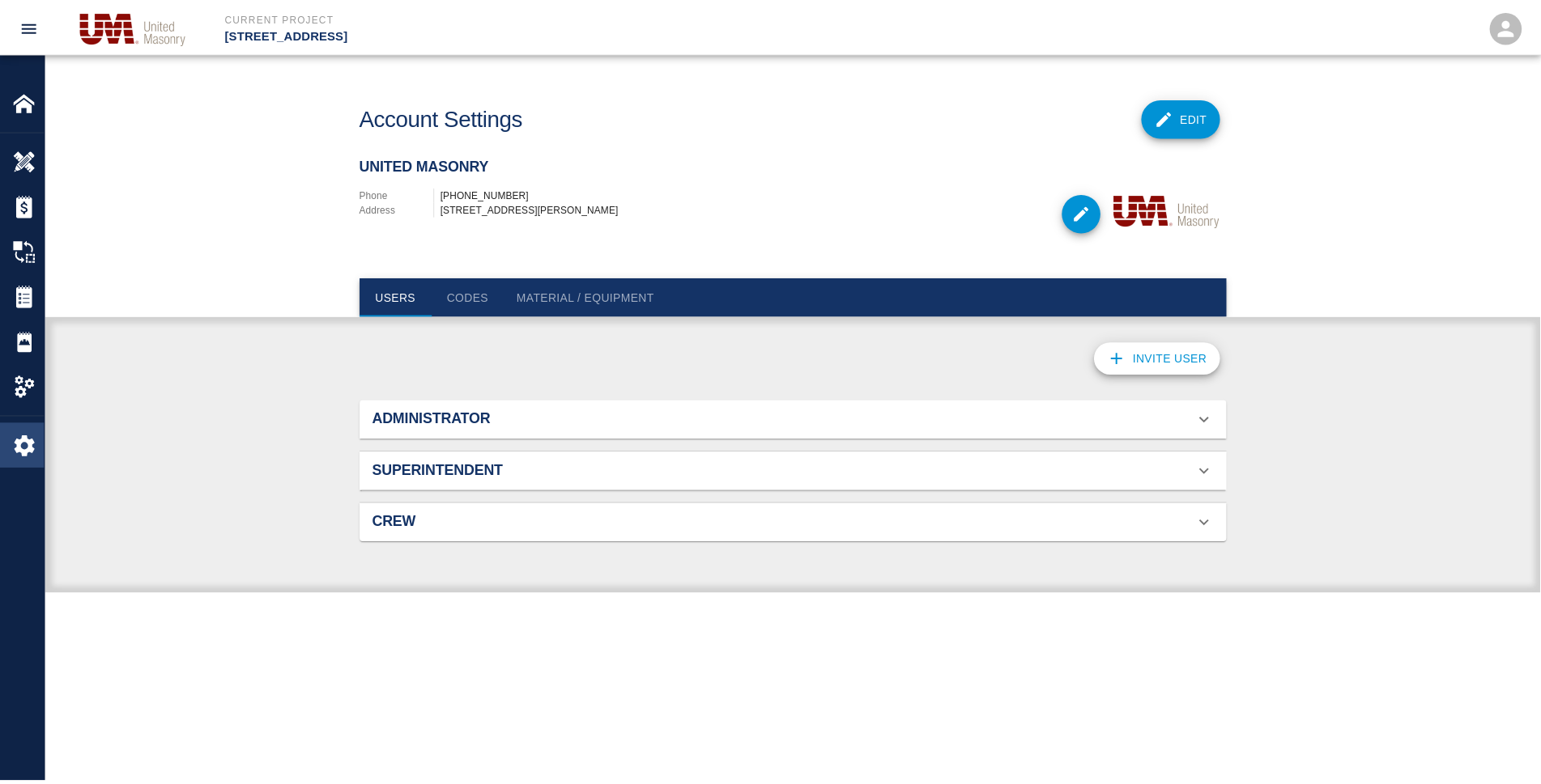
scroll to position [14, 14]
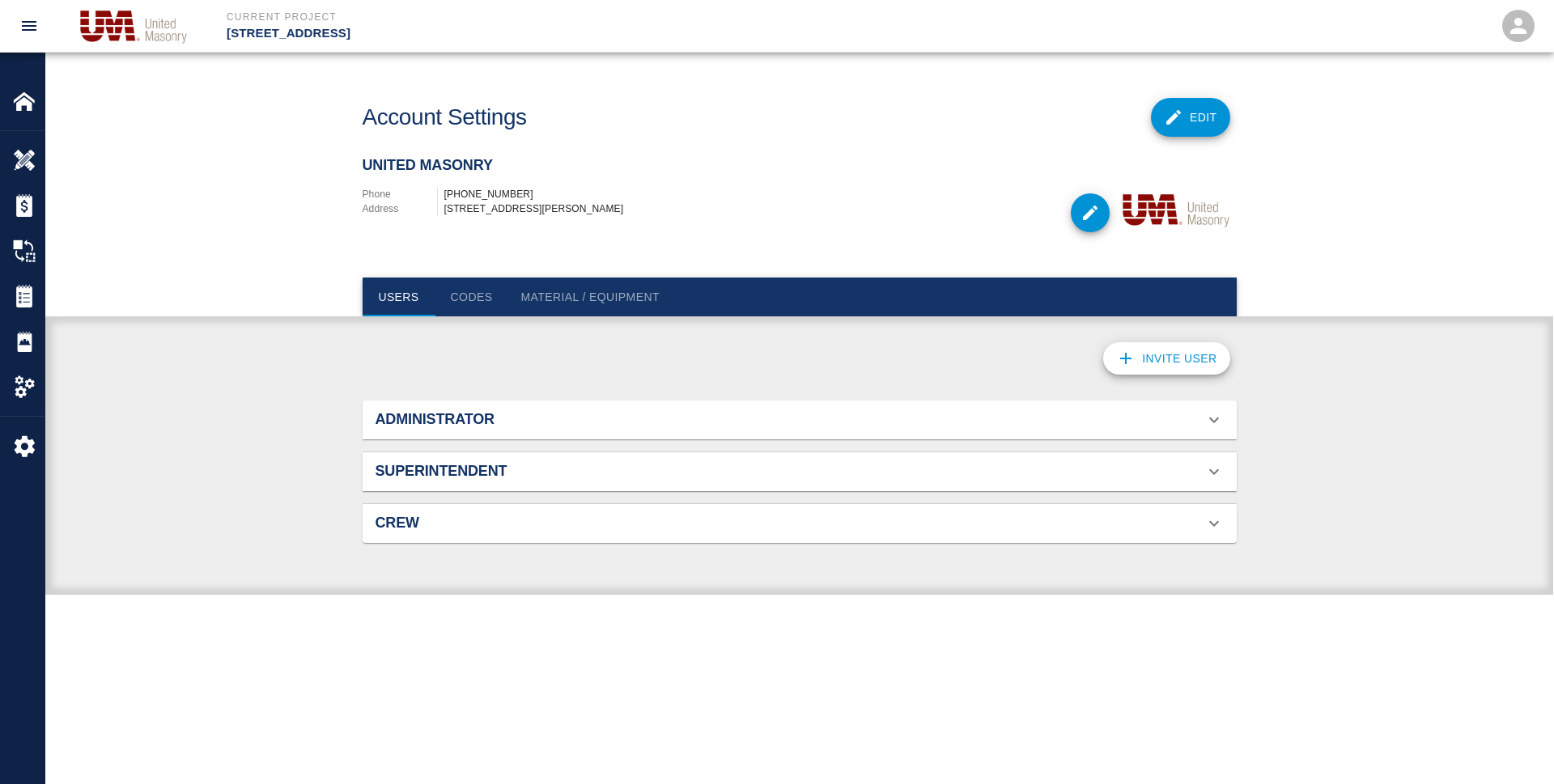
click at [1201, 419] on div "Administrator" at bounding box center [790, 420] width 829 height 18
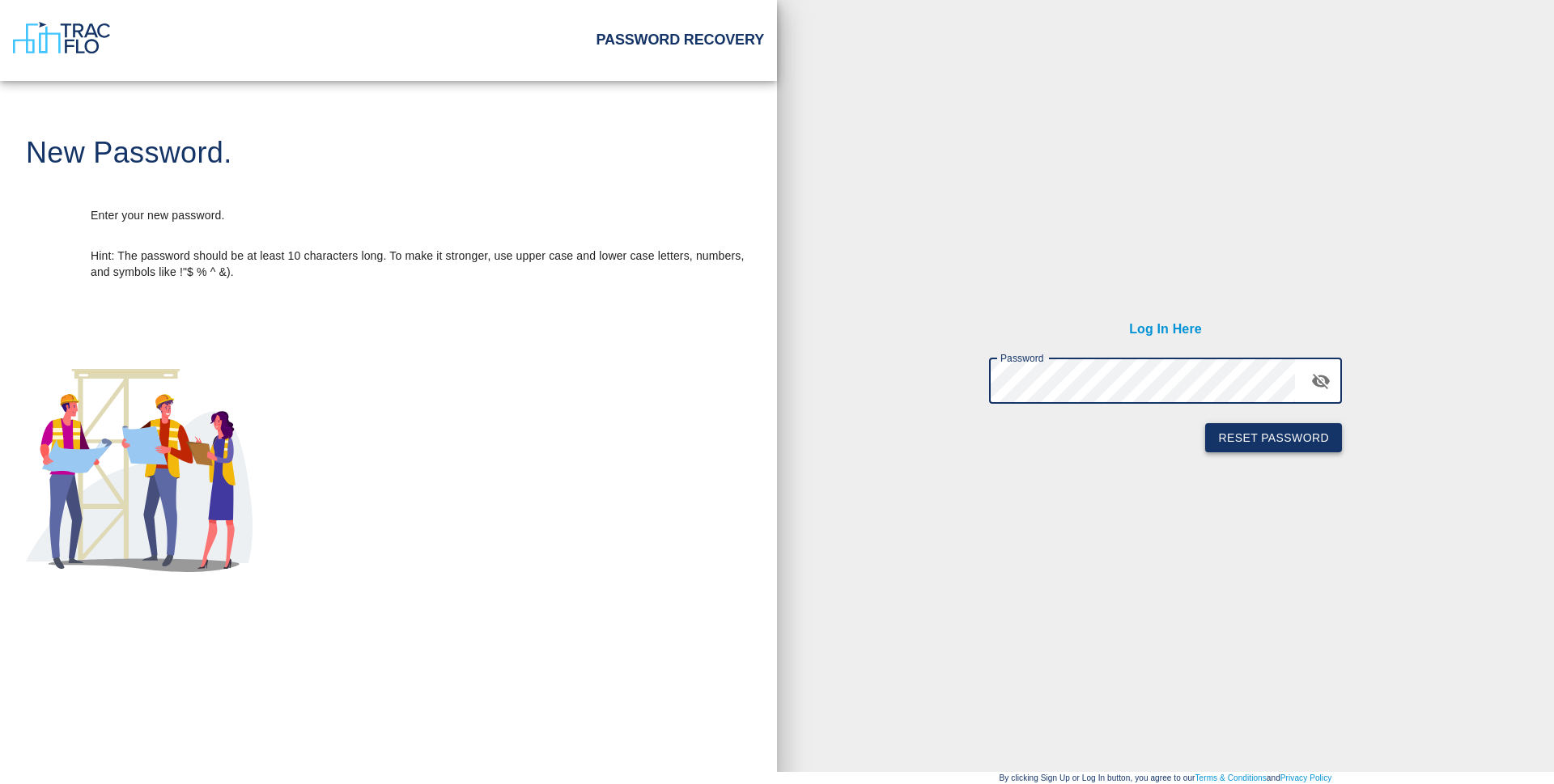
click at [1246, 440] on button "Reset Password" at bounding box center [1273, 438] width 137 height 30
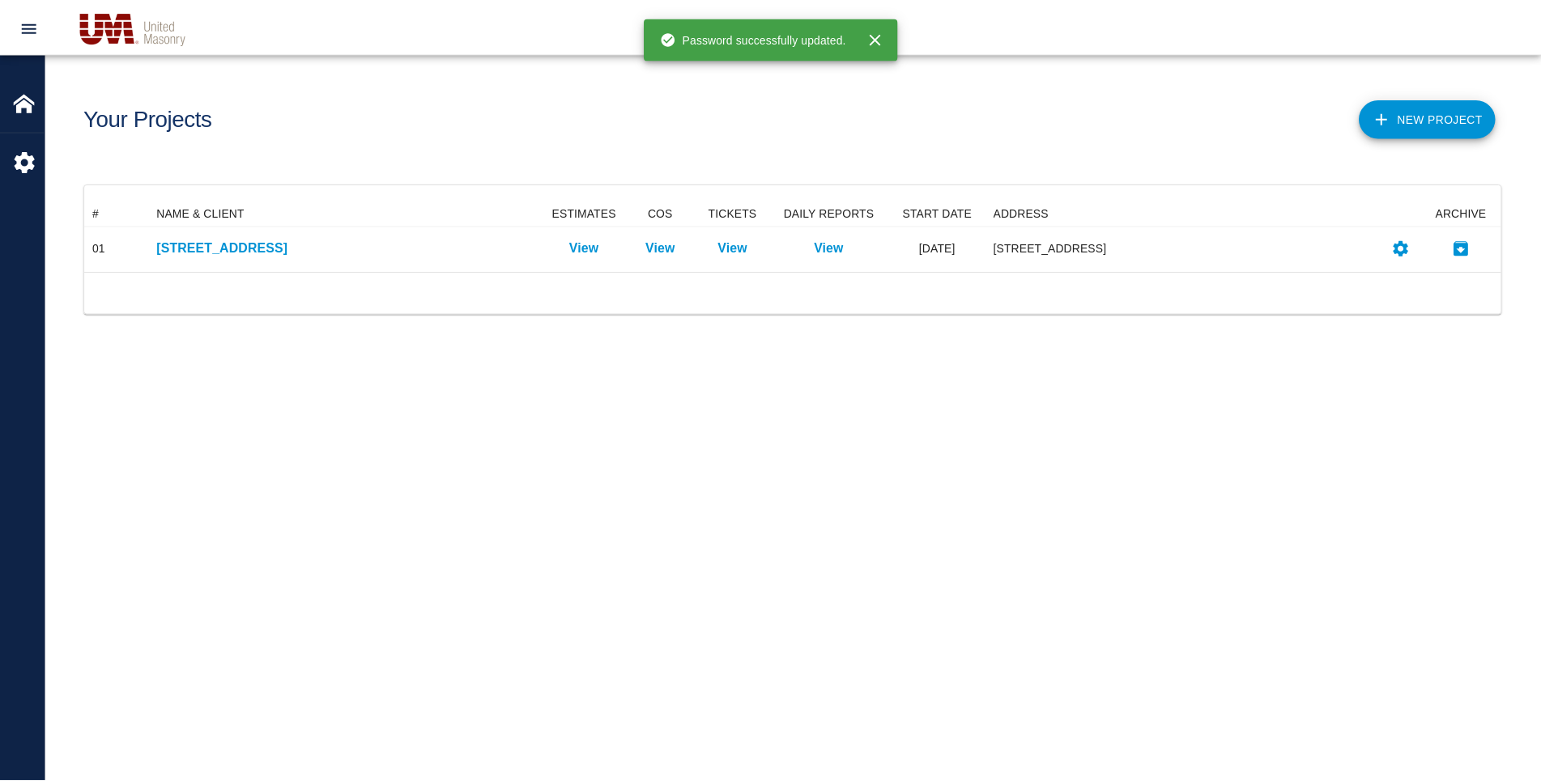
scroll to position [57, 1416]
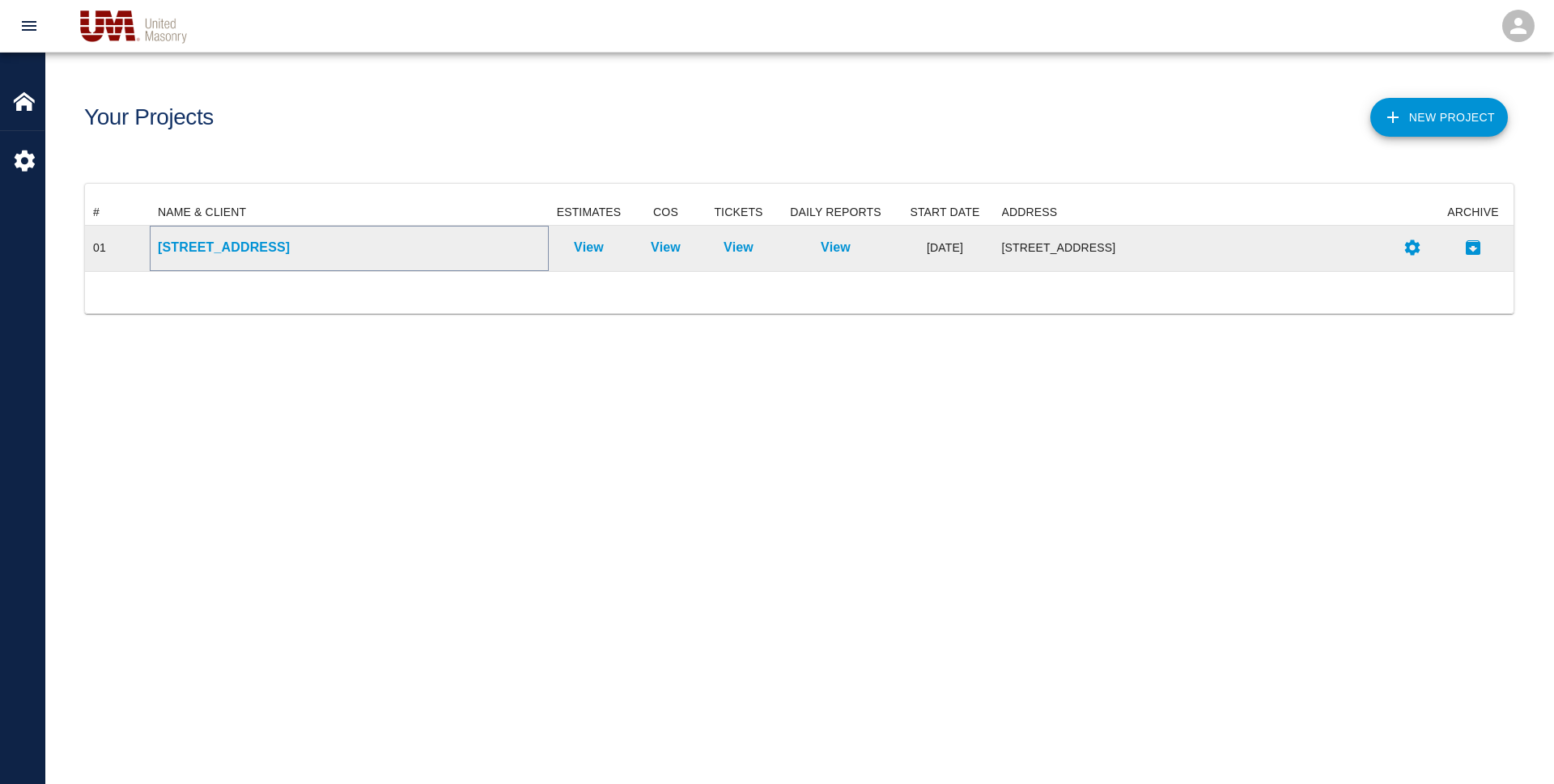
click at [252, 247] on p "[STREET_ADDRESS]" at bounding box center [349, 248] width 383 height 19
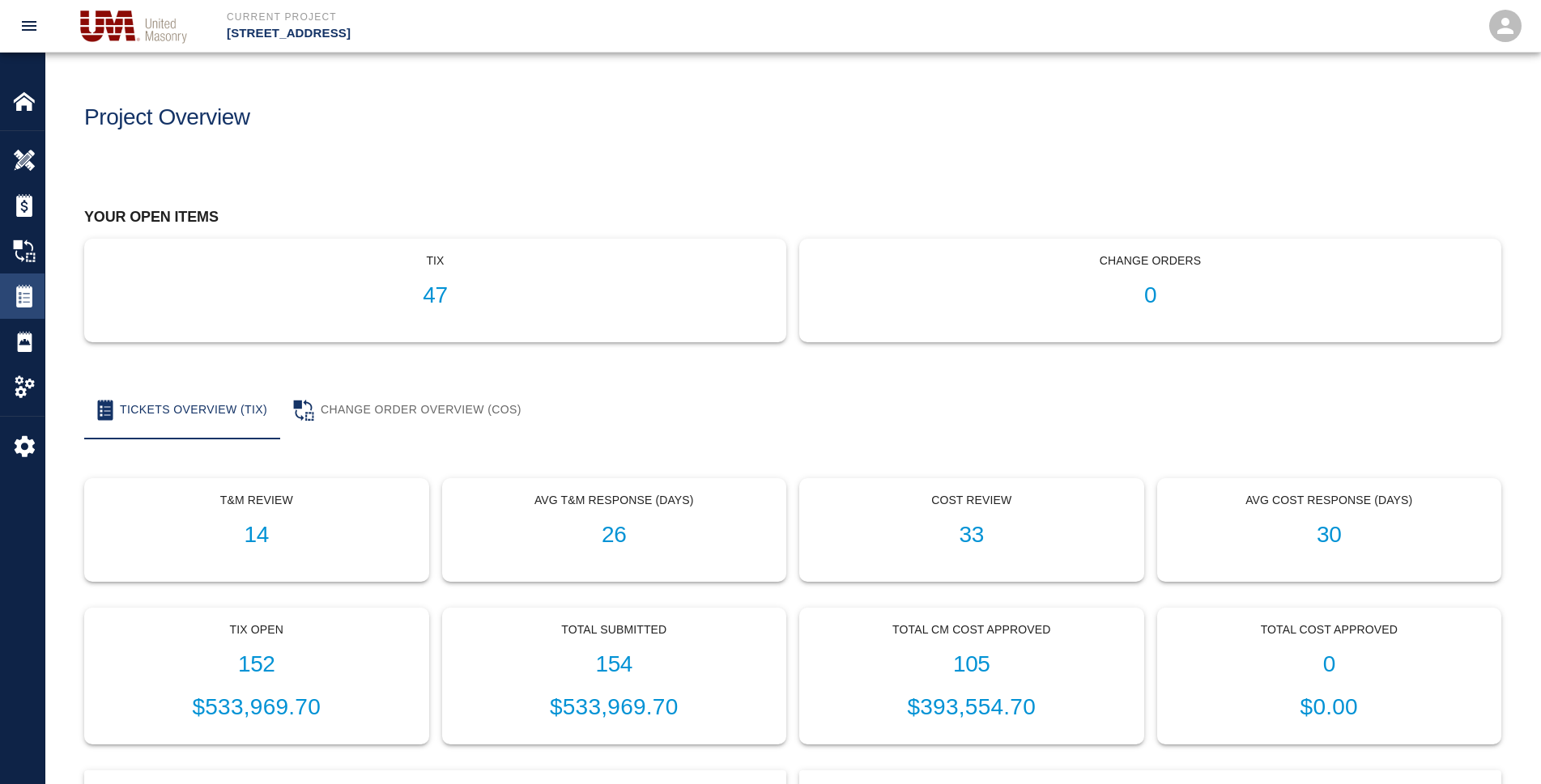
click at [18, 294] on img at bounding box center [25, 296] width 23 height 23
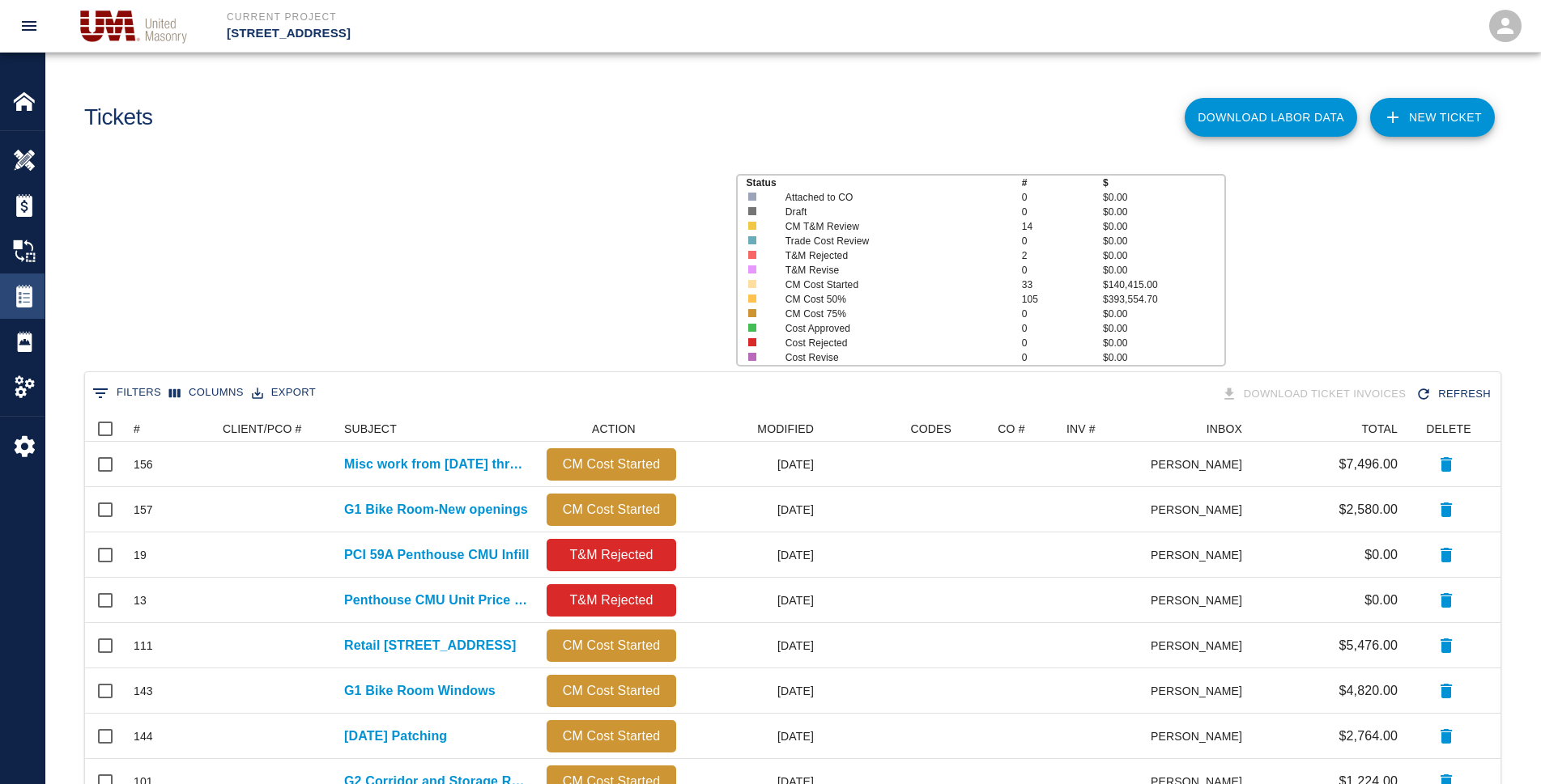
scroll to position [14, 14]
